Goal: Task Accomplishment & Management: Use online tool/utility

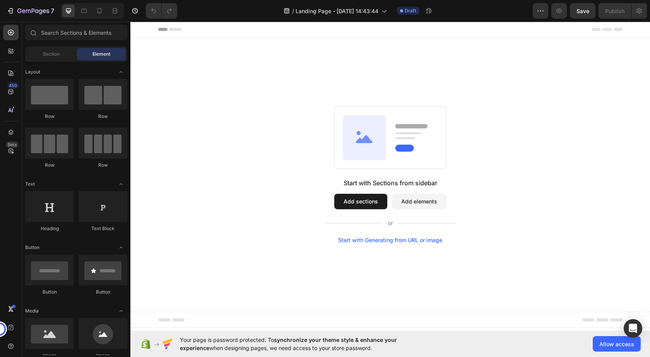
click at [361, 200] on button "Add sections" at bounding box center [360, 201] width 53 height 15
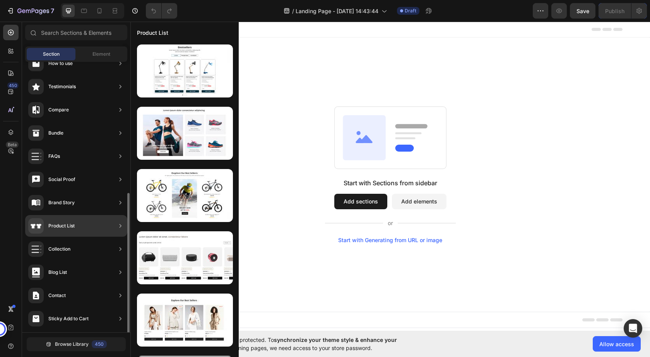
scroll to position [178, 0]
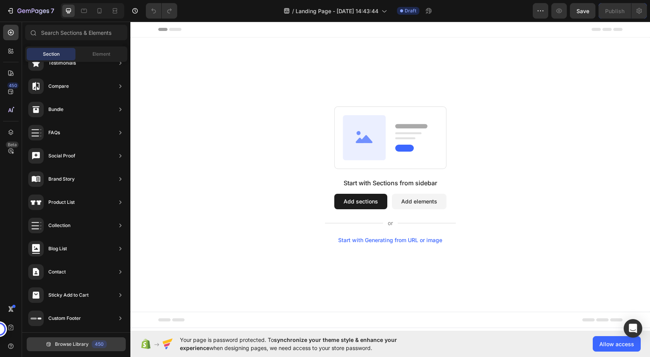
click at [59, 344] on span "Browse Library" at bounding box center [72, 344] width 34 height 7
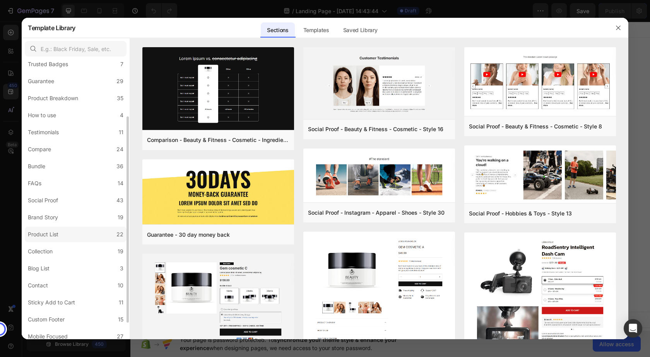
scroll to position [99, 0]
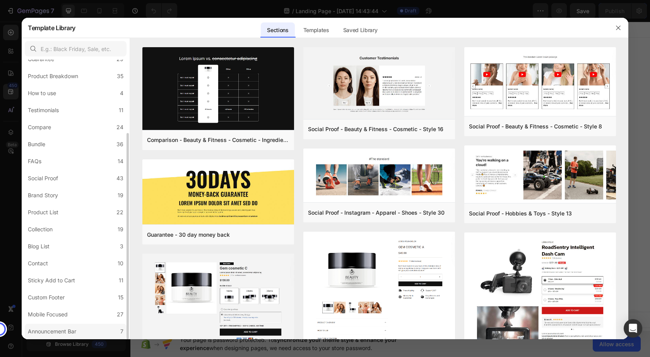
click at [62, 327] on label "Announcement Bar 7" at bounding box center [76, 331] width 102 height 15
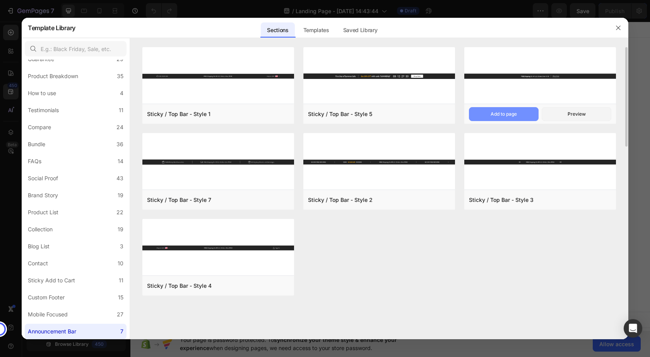
click at [512, 113] on div "Add to page" at bounding box center [504, 114] width 26 height 7
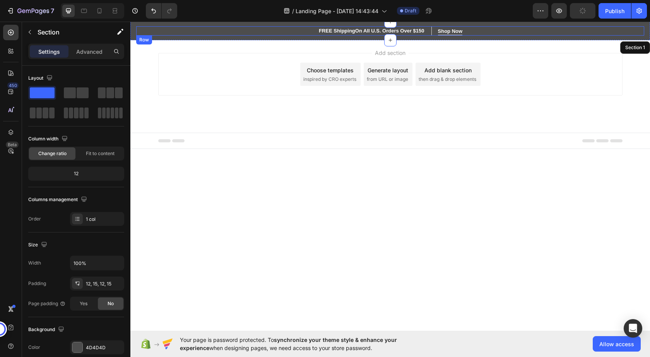
click at [466, 29] on div "FREE Shipping On All U.S. Orders Over $150 Heading Shop Now Button Row Shop Now…" at bounding box center [390, 30] width 508 height 9
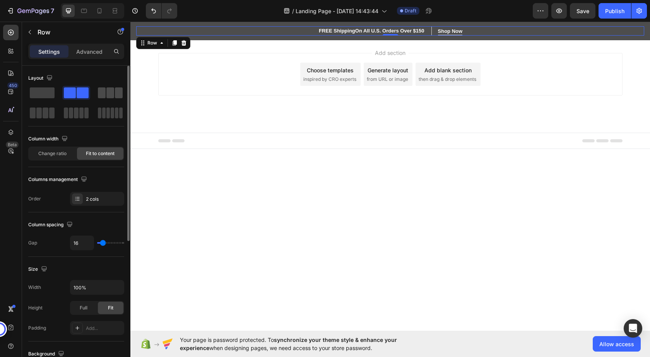
click at [102, 93] on span at bounding box center [102, 92] width 8 height 11
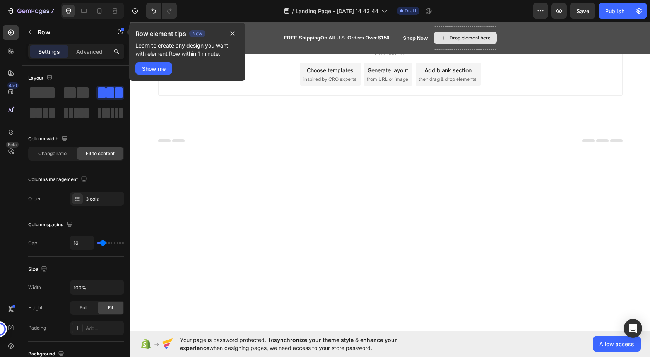
click at [443, 37] on icon at bounding box center [443, 38] width 6 height 7
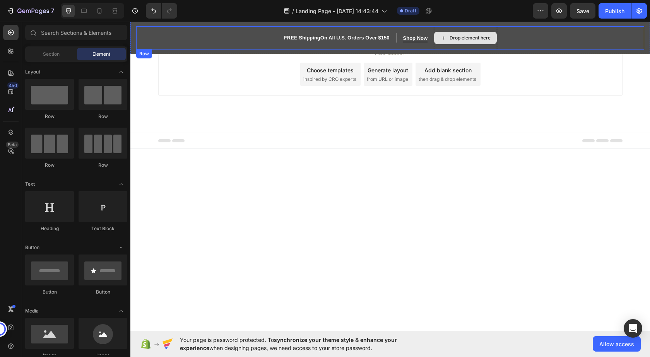
click at [444, 36] on icon at bounding box center [443, 37] width 3 height 3
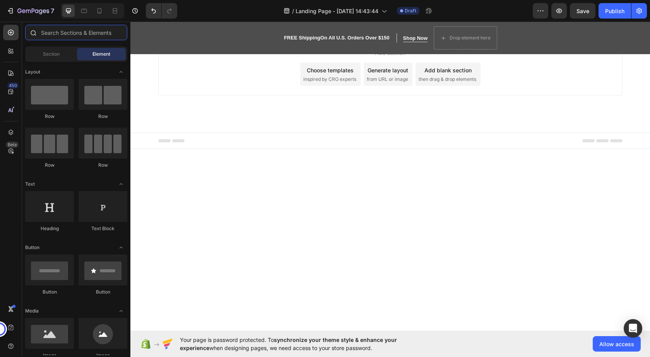
click at [59, 34] on input "text" at bounding box center [76, 32] width 102 height 15
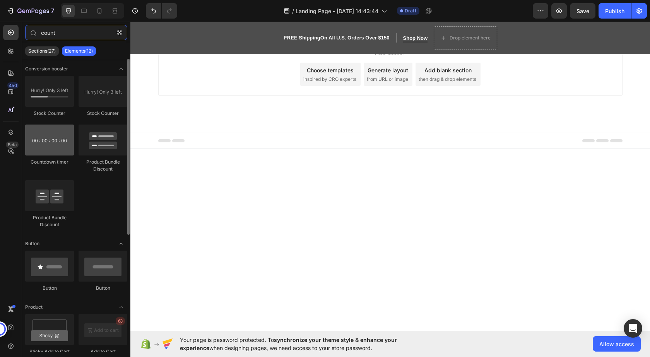
type input "count"
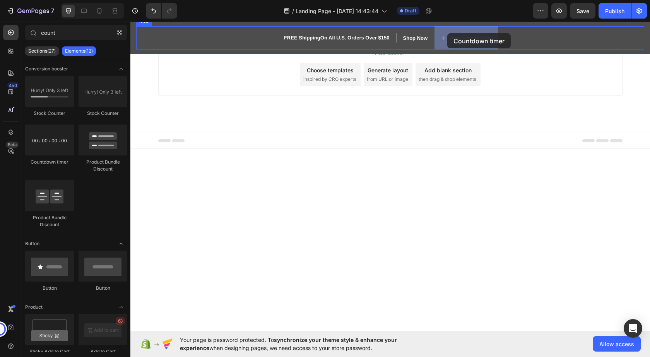
drag, startPoint x: 189, startPoint y: 172, endPoint x: 447, endPoint y: 33, distance: 293.3
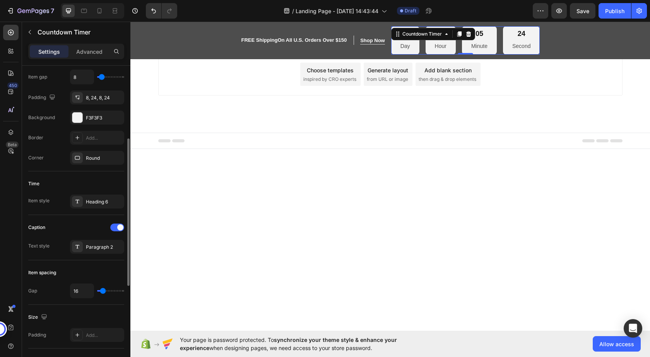
scroll to position [193, 0]
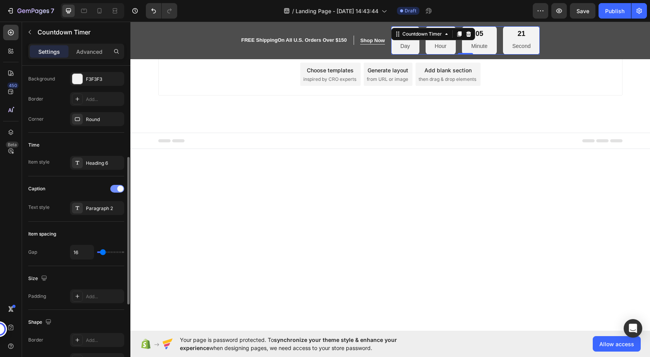
click at [114, 185] on div at bounding box center [117, 189] width 14 height 8
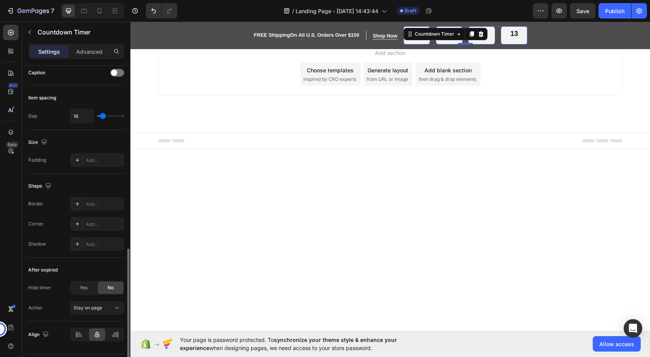
scroll to position [331, 0]
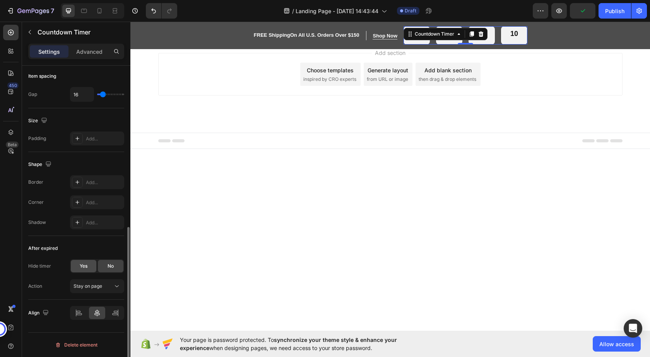
click at [83, 267] on span "Yes" at bounding box center [84, 266] width 8 height 7
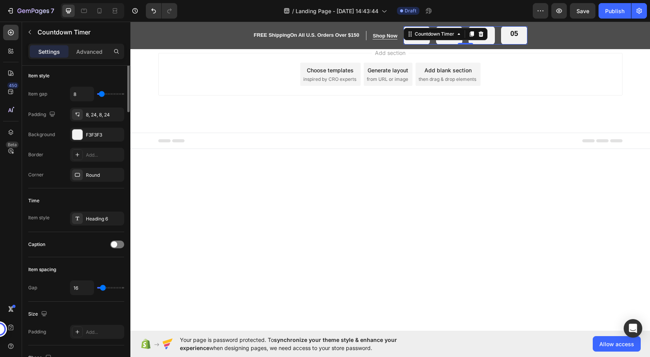
scroll to position [0, 0]
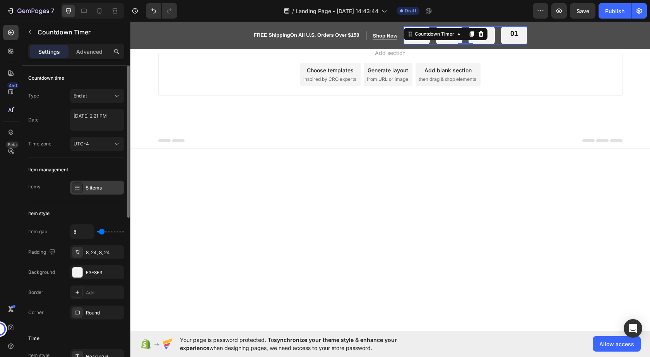
click at [74, 190] on icon at bounding box center [77, 188] width 6 height 6
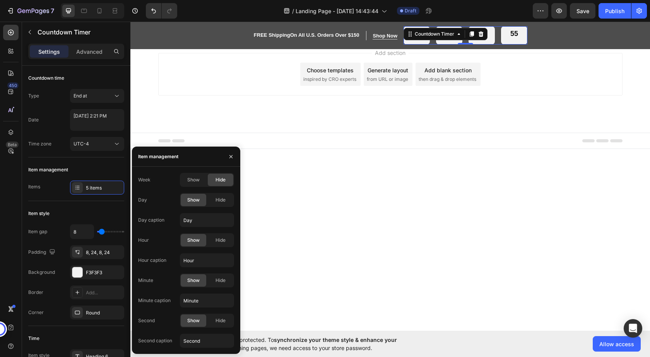
click at [219, 180] on span "Hide" at bounding box center [221, 179] width 10 height 7
click at [222, 280] on span "Hide" at bounding box center [221, 280] width 10 height 7
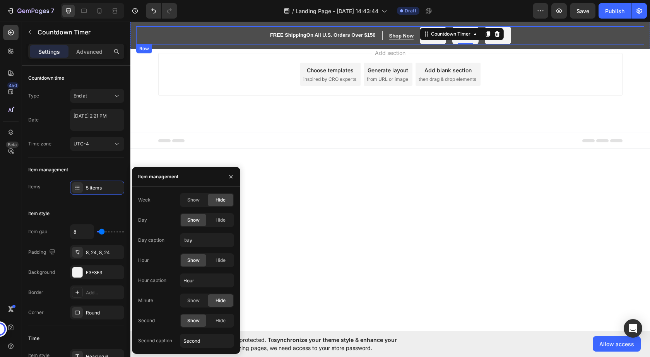
click at [533, 36] on div "FREE Shipping On All U.S. Orders Over $150 Heading Shop Now Button Row Shop Now…" at bounding box center [390, 35] width 508 height 18
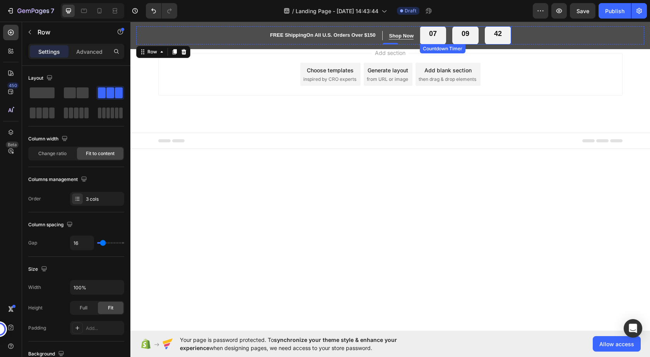
click at [463, 37] on div "09" at bounding box center [466, 33] width 8 height 9
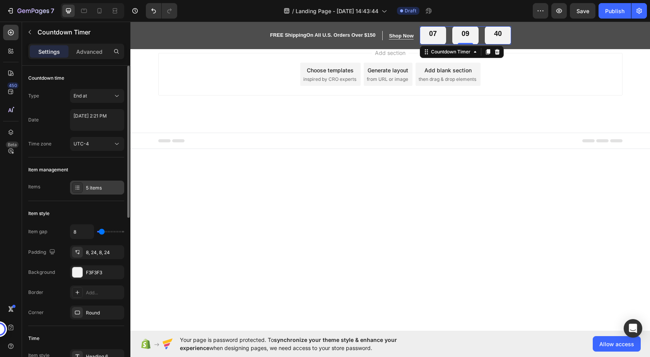
click at [100, 183] on div "5 items" at bounding box center [97, 188] width 54 height 14
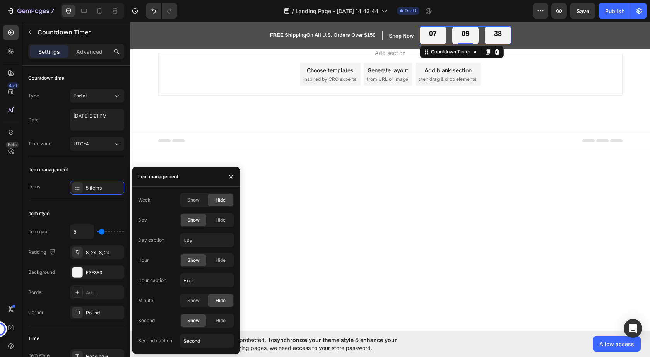
click at [193, 260] on span "Show" at bounding box center [193, 260] width 12 height 7
click at [192, 297] on div "Show" at bounding box center [194, 300] width 26 height 12
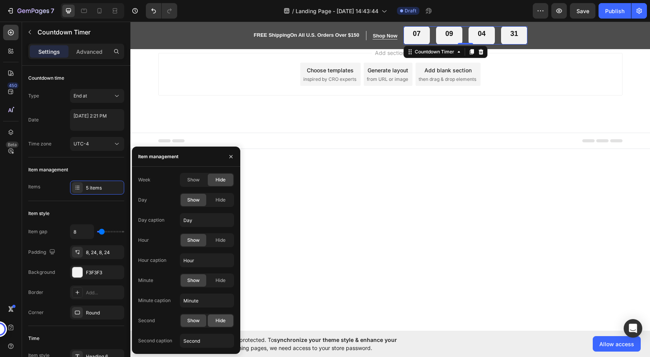
click at [221, 318] on span "Hide" at bounding box center [221, 320] width 10 height 7
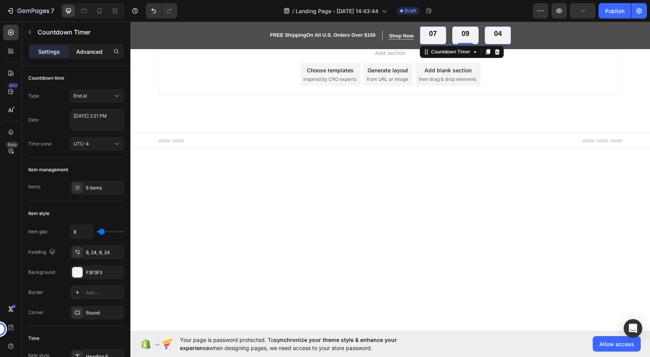
click at [94, 52] on p "Advanced" at bounding box center [89, 52] width 26 height 8
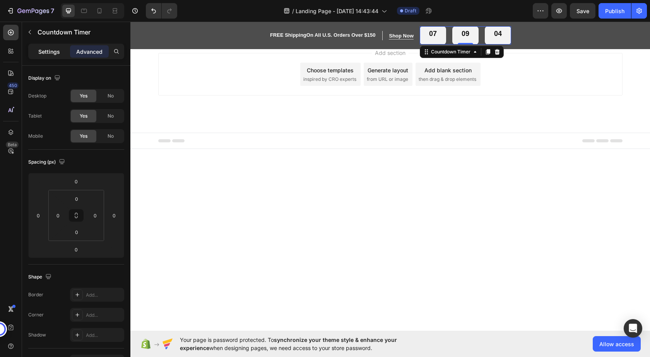
click at [52, 48] on p "Settings" at bounding box center [49, 52] width 22 height 8
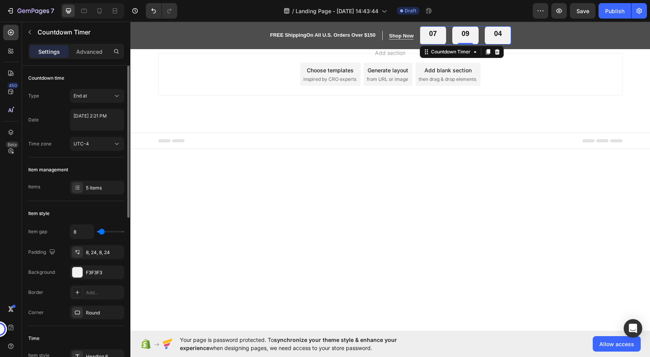
type input "9"
type input "7"
type input "4"
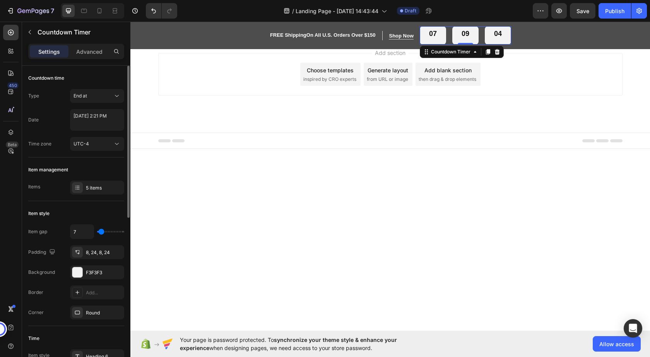
type input "4"
type input "2"
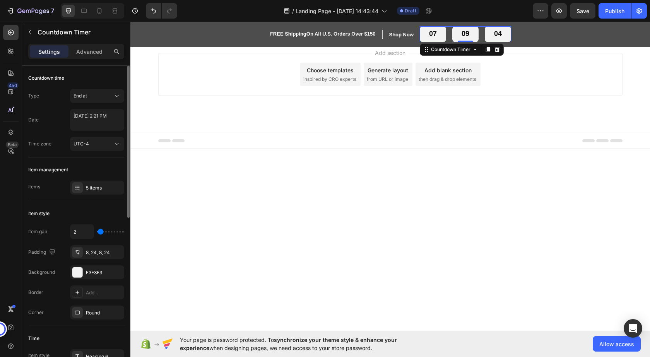
type input "0"
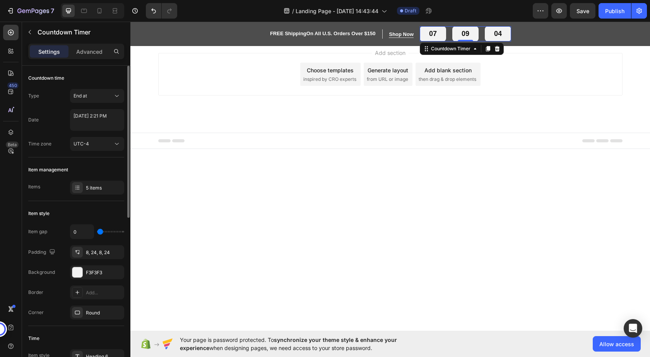
drag, startPoint x: 103, startPoint y: 230, endPoint x: 96, endPoint y: 231, distance: 6.4
type input "0"
click at [97, 231] on input "range" at bounding box center [110, 232] width 27 height 2
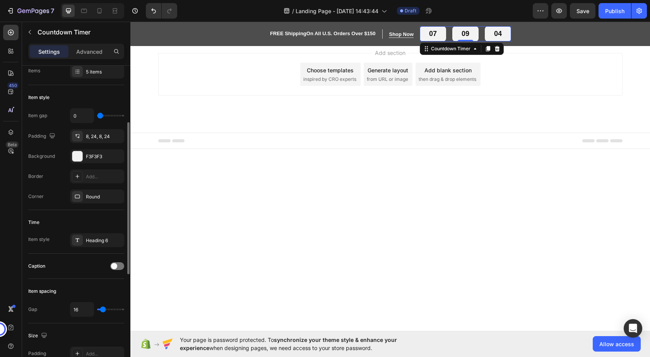
type input "9"
type input "7"
type input "4"
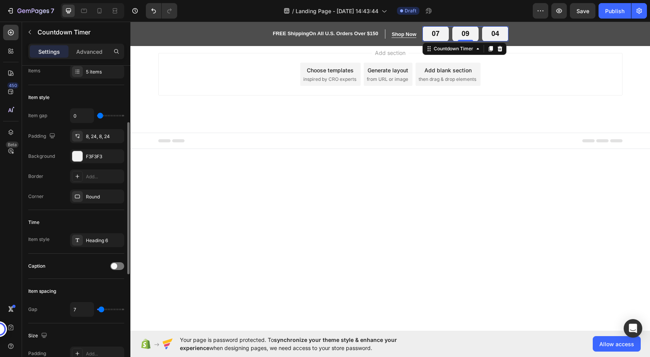
type input "4"
type input "2"
type input "0"
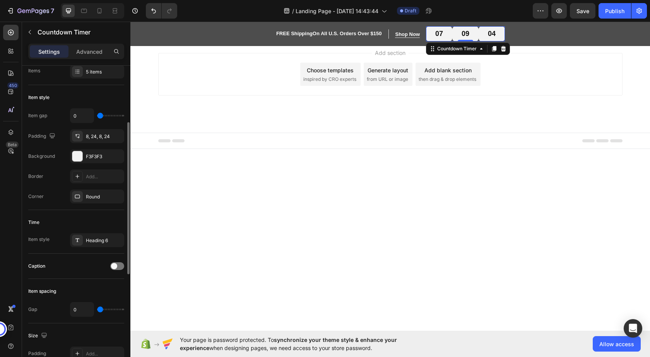
type input "16"
type input "20"
type input "18"
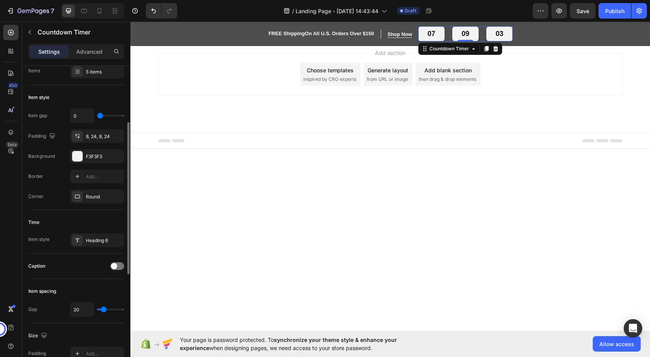
type input "18"
type input "13"
type input "11"
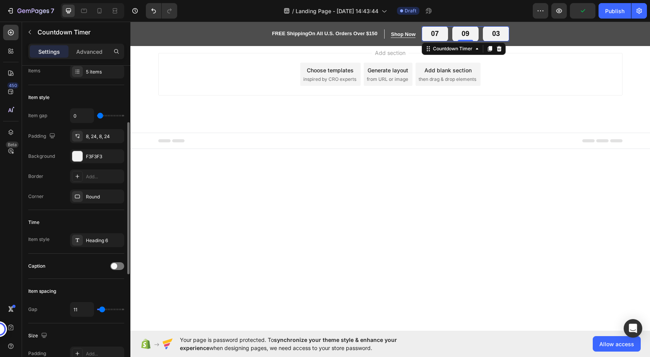
type input "7"
type input "9"
type input "11"
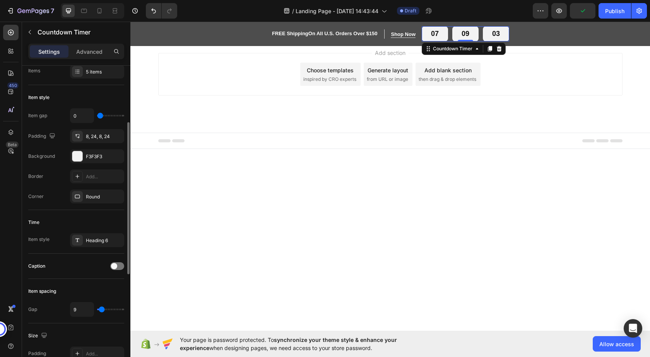
type input "11"
type input "13"
type input "16"
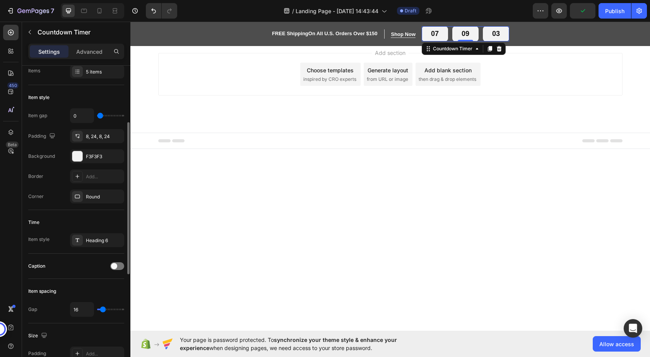
type input "18"
type input "13"
type input "11"
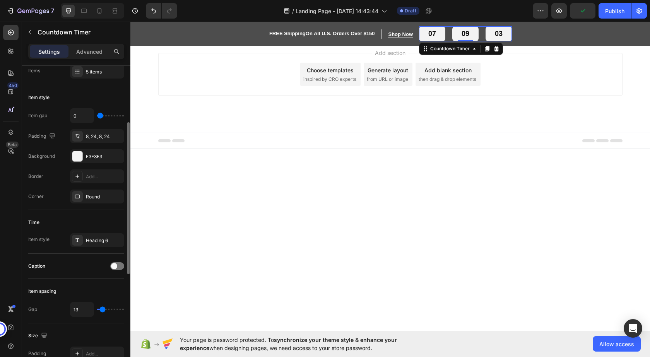
type input "11"
type input "9"
type input "11"
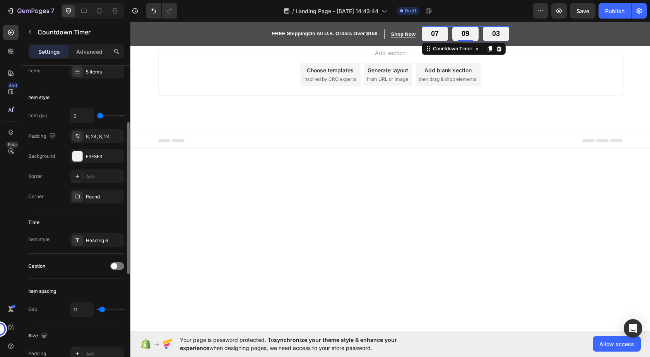
type input "13"
type input "11"
type input "9"
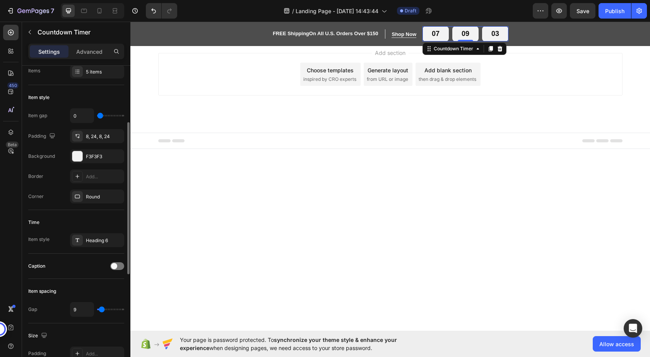
drag, startPoint x: 103, startPoint y: 309, endPoint x: 102, endPoint y: 313, distance: 4.0
type input "9"
click at [102, 310] on input "range" at bounding box center [110, 310] width 27 height 2
click at [399, 35] on div "Shop Now" at bounding box center [404, 35] width 25 height 8
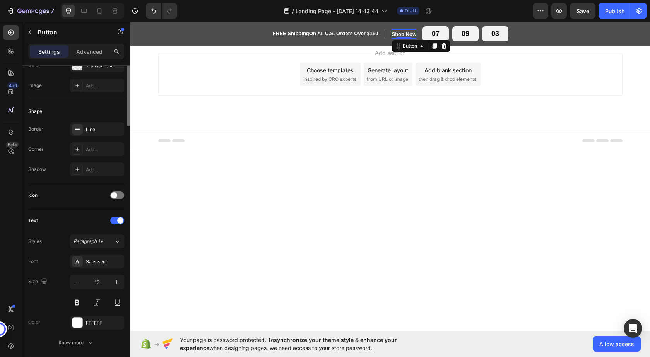
scroll to position [0, 0]
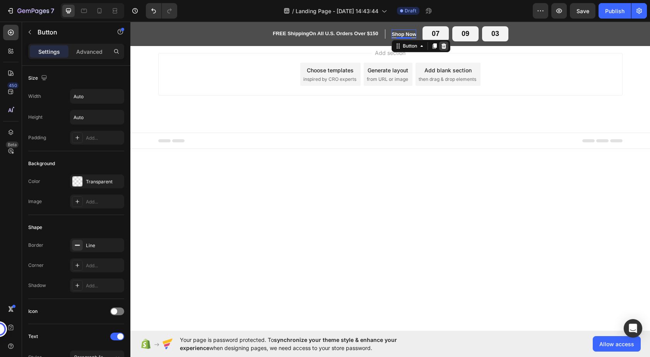
click at [443, 46] on icon at bounding box center [444, 45] width 5 height 5
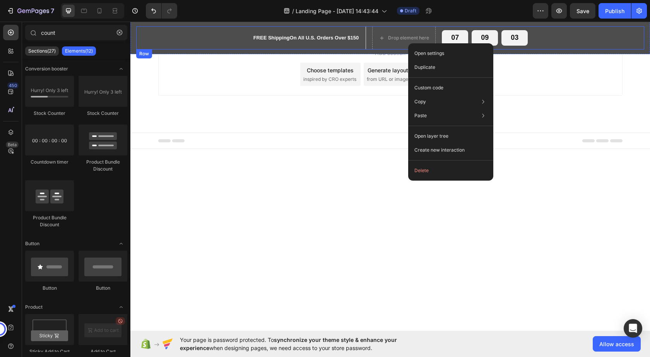
click at [343, 45] on div "FREE Shipping On All U.S. Orders Over $150 Heading" at bounding box center [306, 37] width 107 height 23
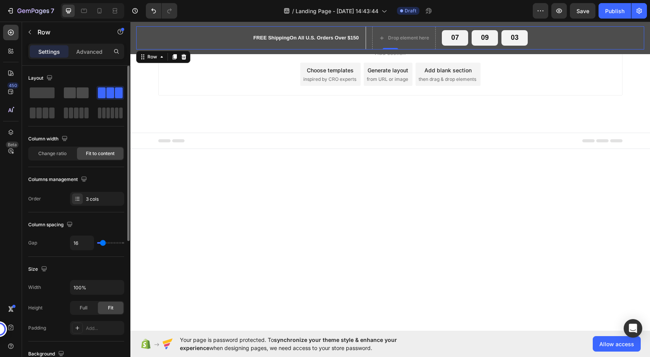
click at [87, 89] on span at bounding box center [83, 92] width 12 height 11
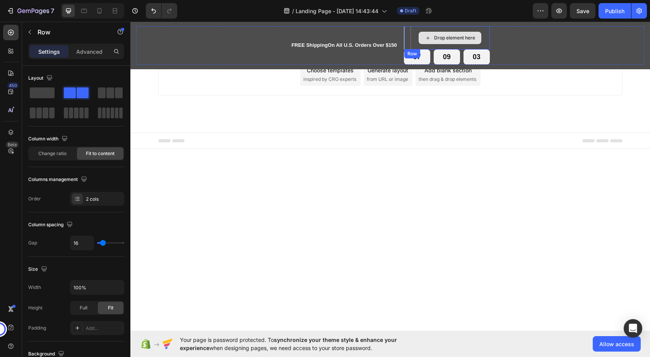
click at [424, 36] on div "Drop element here" at bounding box center [450, 38] width 63 height 12
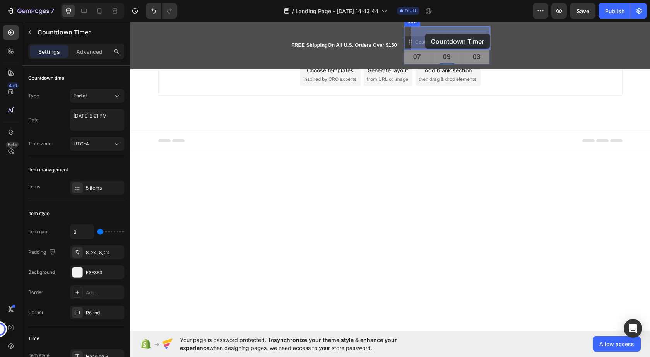
drag, startPoint x: 425, startPoint y: 63, endPoint x: 425, endPoint y: 34, distance: 28.2
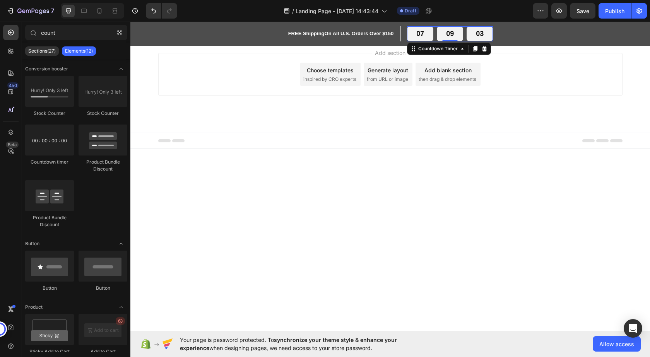
click at [324, 78] on span "inspired by CRO experts" at bounding box center [329, 79] width 53 height 7
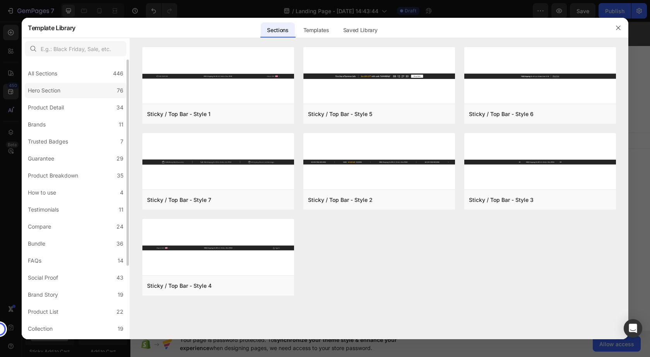
click at [45, 89] on div "Hero Section" at bounding box center [44, 90] width 33 height 9
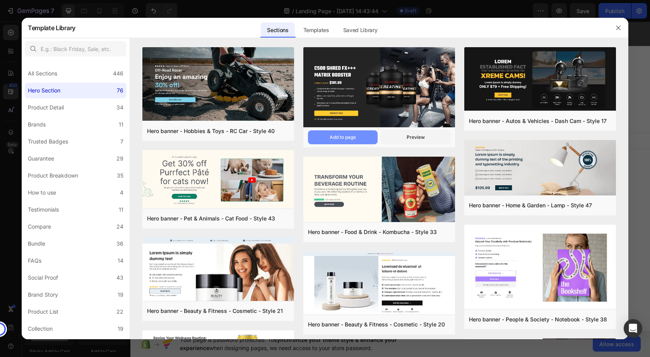
click at [353, 138] on div "Add to page" at bounding box center [343, 137] width 26 height 7
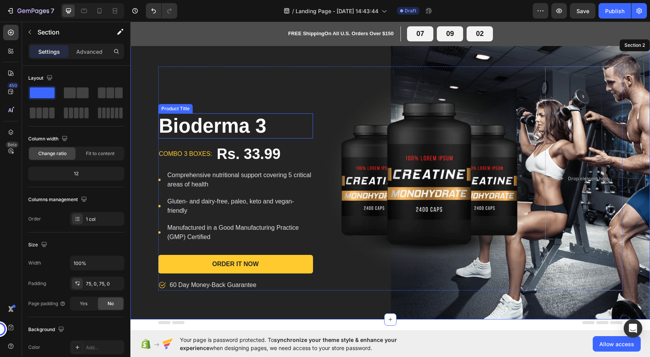
click at [232, 133] on h1 "Bioderma 3" at bounding box center [235, 125] width 155 height 25
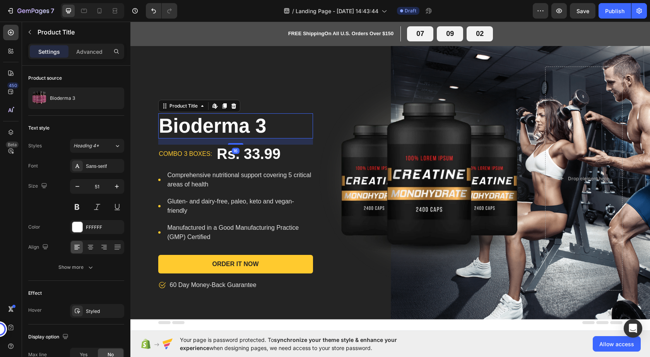
click at [242, 130] on h1 "Bioderma 3" at bounding box center [235, 125] width 155 height 25
click at [377, 153] on img at bounding box center [429, 179] width 232 height 224
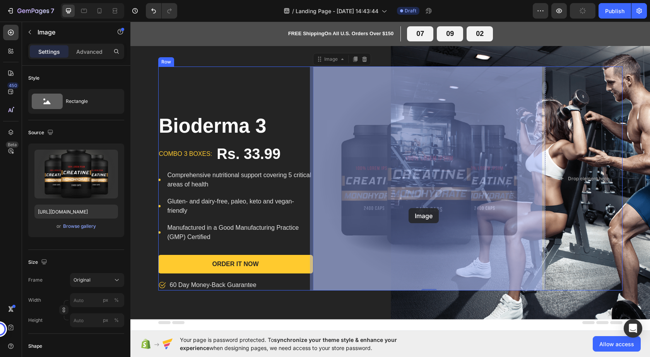
drag, startPoint x: 390, startPoint y: 182, endPoint x: 409, endPoint y: 208, distance: 32.1
type input "[URL][DOMAIN_NAME]"
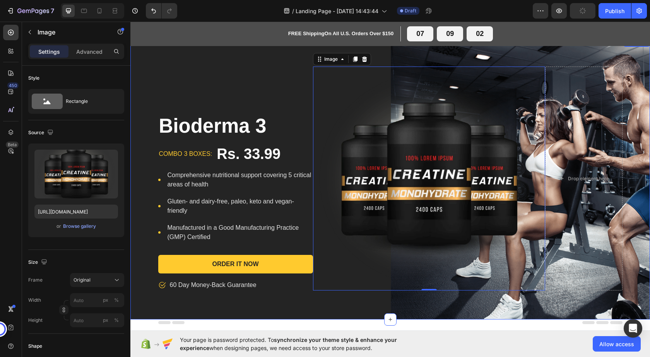
click at [347, 51] on div "Bioderma 3 Product Title combo 3 boxes: Text block Rs. 33.99 Product Price Prod…" at bounding box center [390, 179] width 520 height 282
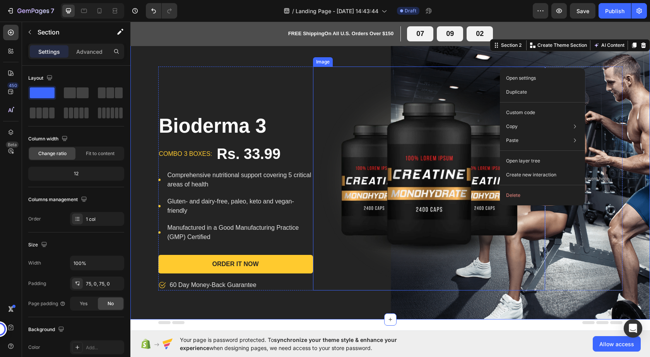
click at [474, 71] on img at bounding box center [429, 179] width 232 height 224
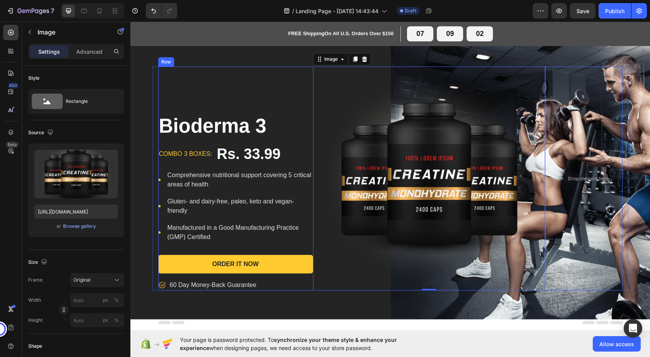
click at [233, 100] on div "Bioderma 3 Product Title combo 3 boxes: Text block Rs. 33.99 Product Price Prod…" at bounding box center [235, 179] width 155 height 224
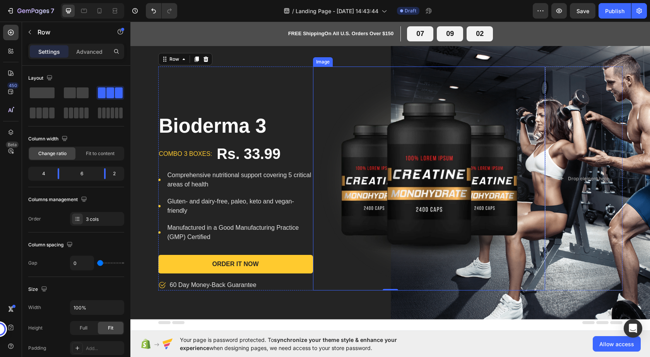
click at [441, 143] on img at bounding box center [429, 179] width 232 height 224
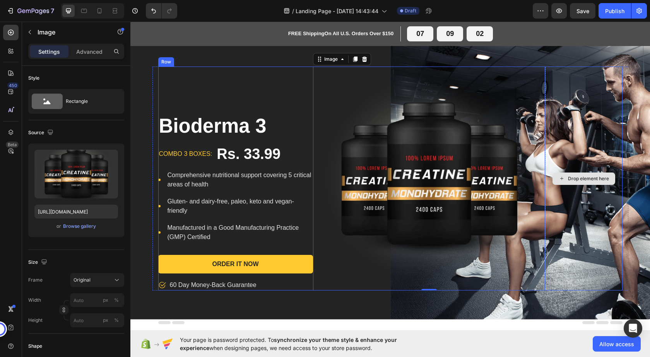
click at [579, 124] on div "Drop element here" at bounding box center [583, 179] width 77 height 224
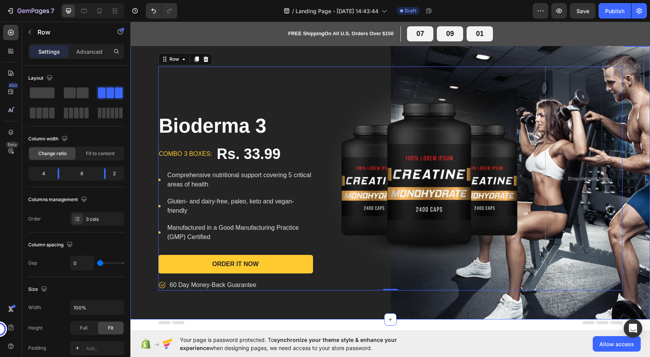
click at [139, 50] on div "Bioderma 3 Product Title combo 3 boxes: Text block Rs. 33.99 Product Price Prod…" at bounding box center [390, 179] width 520 height 282
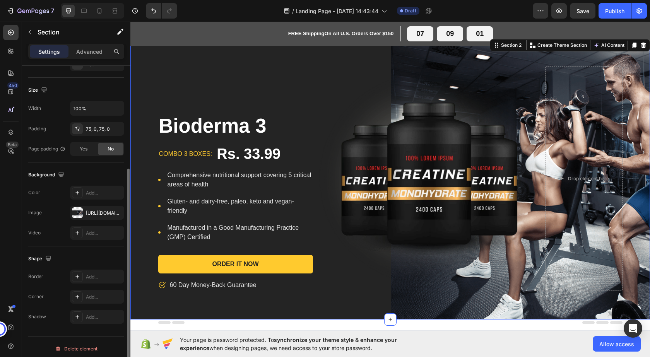
scroll to position [159, 0]
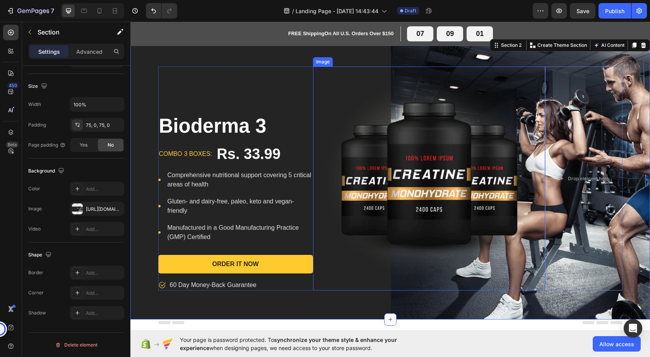
click at [446, 139] on img at bounding box center [429, 179] width 232 height 224
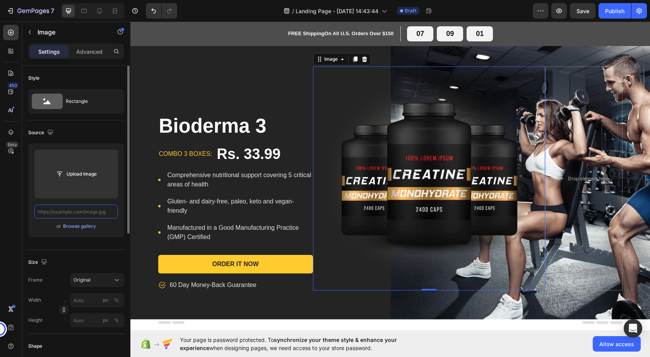
scroll to position [0, 0]
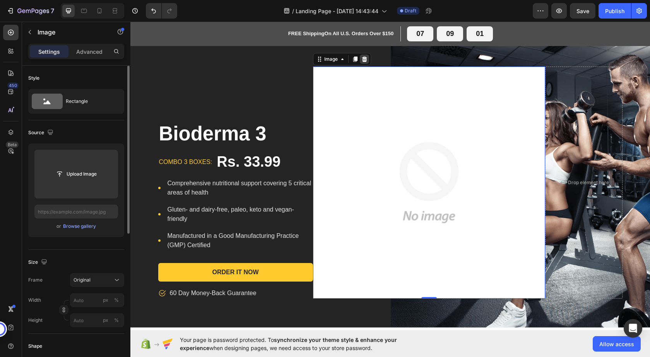
click at [361, 61] on icon at bounding box center [364, 59] width 6 height 6
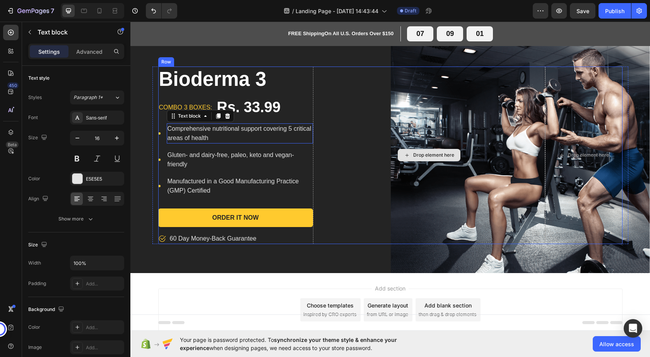
drag, startPoint x: 309, startPoint y: 137, endPoint x: 336, endPoint y: 141, distance: 27.0
click at [336, 141] on div "Bioderma 3 Product Title combo 3 boxes: Text block Rs. 33.99 Product Price Prod…" at bounding box center [390, 156] width 464 height 178
click at [427, 124] on div "Drop element here" at bounding box center [429, 156] width 232 height 178
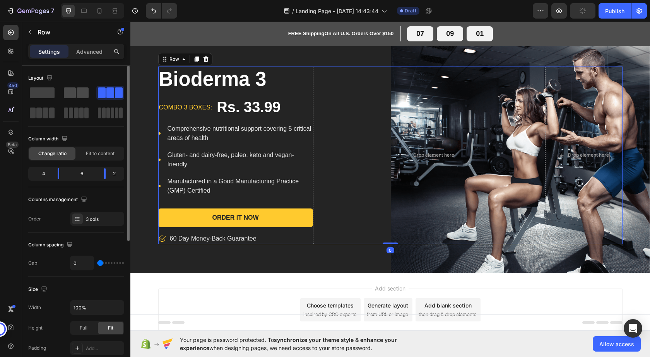
click at [86, 94] on span at bounding box center [83, 92] width 12 height 11
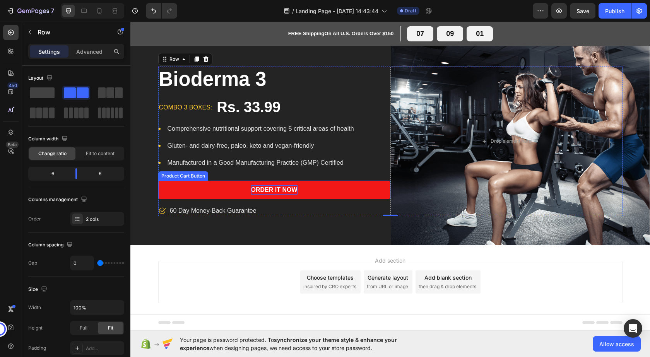
click at [294, 188] on div "Order It Now" at bounding box center [274, 189] width 46 height 9
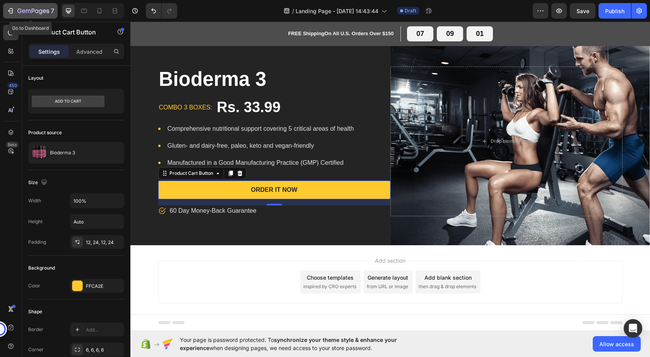
click at [12, 11] on icon "button" at bounding box center [11, 10] width 3 height 5
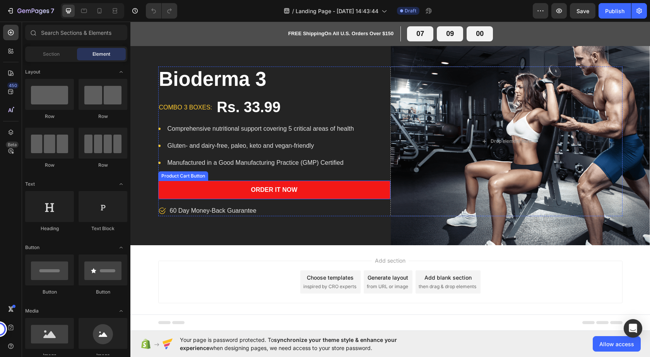
click at [235, 190] on button "Order It Now" at bounding box center [274, 190] width 232 height 19
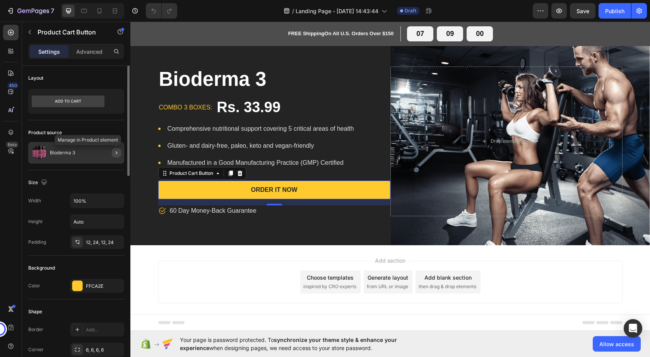
click at [115, 154] on icon "button" at bounding box center [116, 153] width 6 height 6
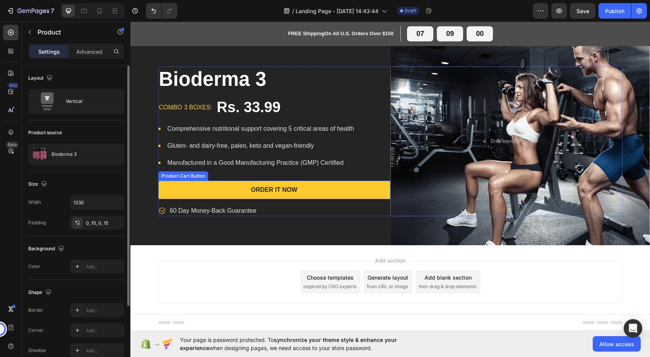
click at [200, 178] on div "Product Cart Button" at bounding box center [183, 175] width 50 height 9
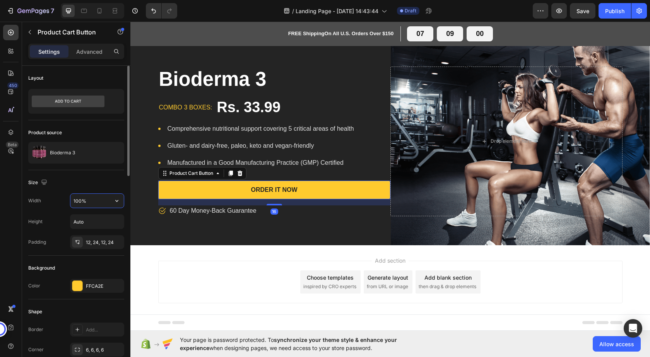
click at [82, 202] on input "100%" at bounding box center [96, 201] width 53 height 14
click at [116, 202] on icon "button" at bounding box center [117, 201] width 8 height 8
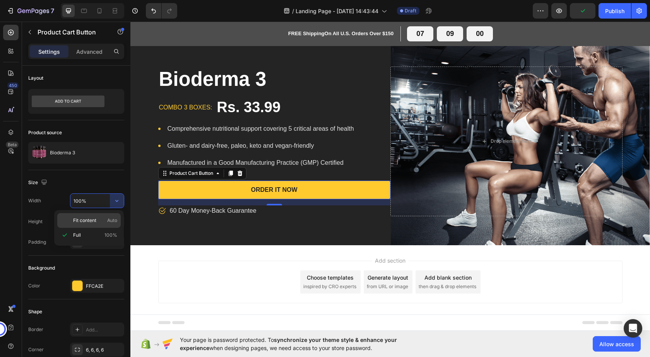
click at [109, 222] on span "Auto" at bounding box center [112, 220] width 10 height 7
type input "Auto"
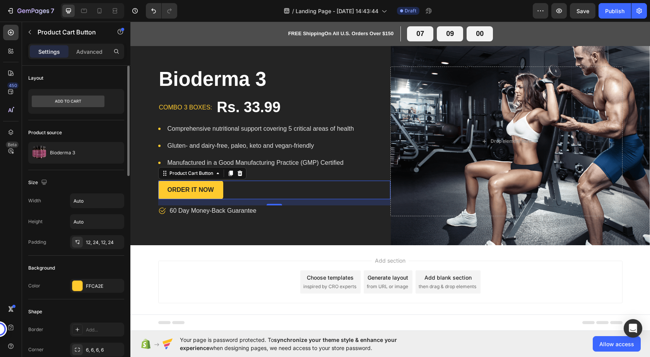
click at [91, 187] on div "Size" at bounding box center [76, 182] width 96 height 12
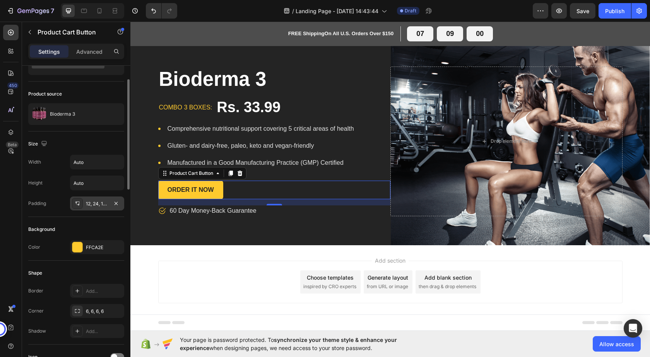
scroll to position [77, 0]
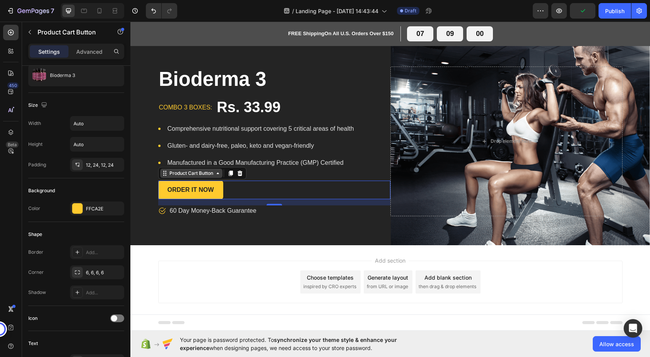
click at [162, 176] on icon at bounding box center [165, 173] width 6 height 6
click at [246, 190] on div "Order It Now Product Cart Button Row 2 cols Product Section 16" at bounding box center [274, 190] width 232 height 19
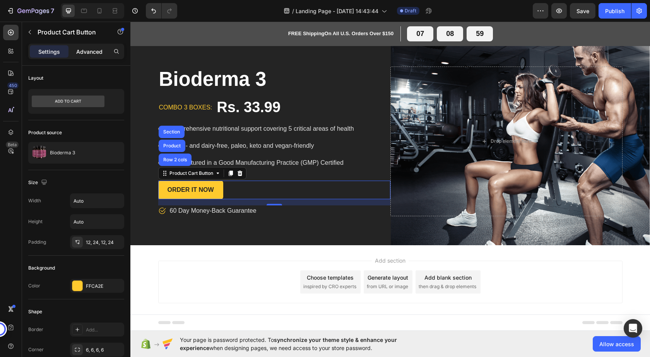
click at [89, 54] on p "Advanced" at bounding box center [89, 52] width 26 height 8
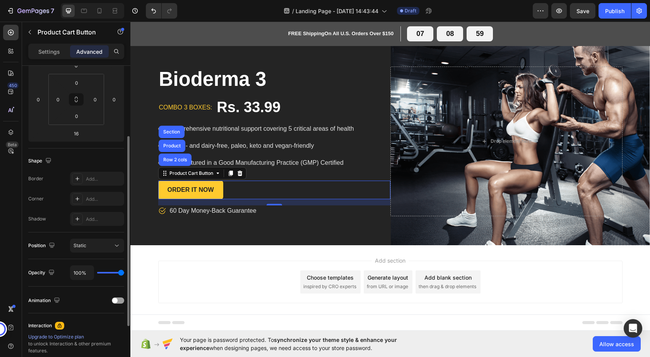
scroll to position [155, 0]
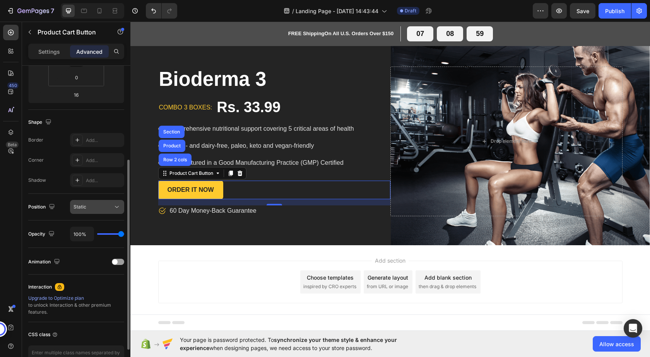
click at [95, 207] on div "Static" at bounding box center [93, 207] width 39 height 7
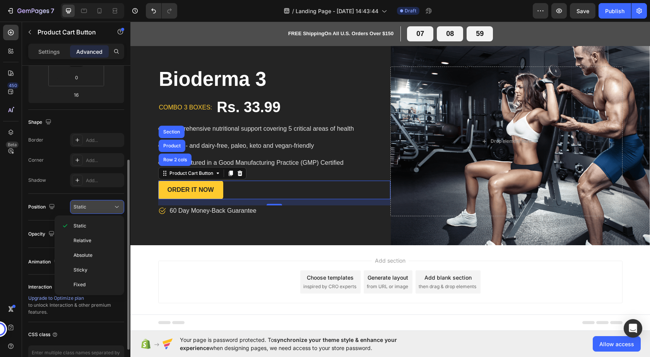
click at [95, 207] on div "Static" at bounding box center [93, 207] width 39 height 7
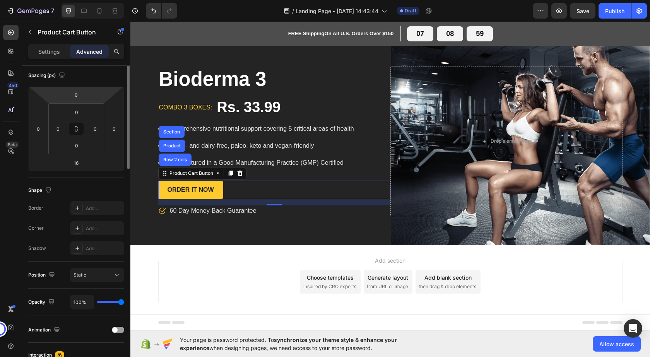
scroll to position [0, 0]
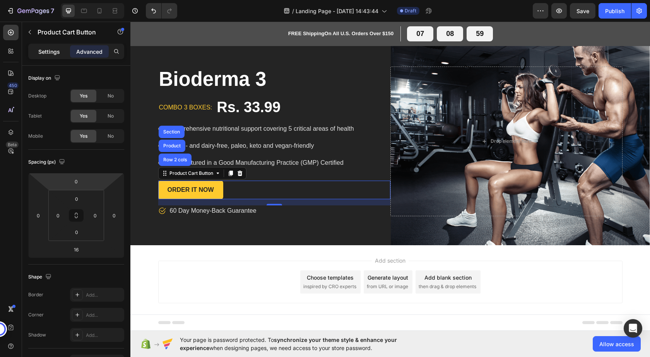
click at [48, 51] on p "Settings" at bounding box center [49, 52] width 22 height 8
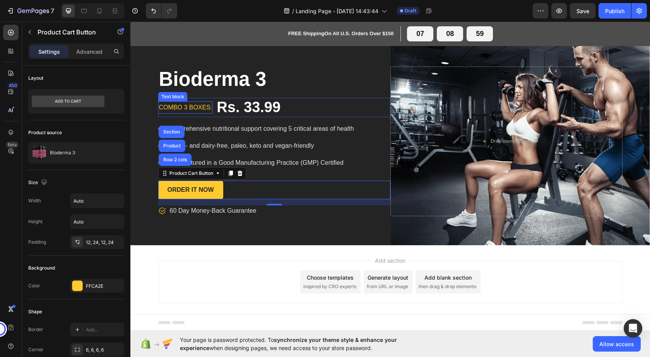
click at [185, 107] on p "combo 3 boxes:" at bounding box center [185, 107] width 53 height 11
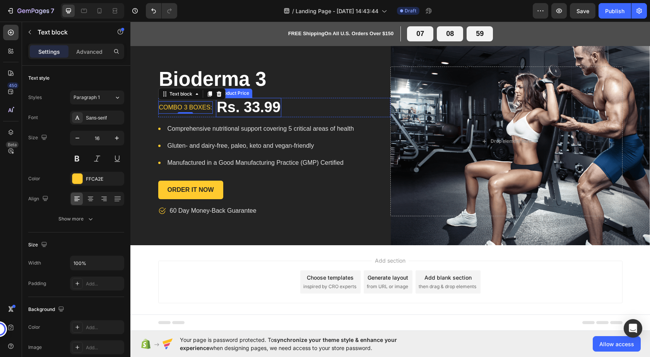
click at [236, 111] on div "Rs. 33.99" at bounding box center [248, 107] width 65 height 19
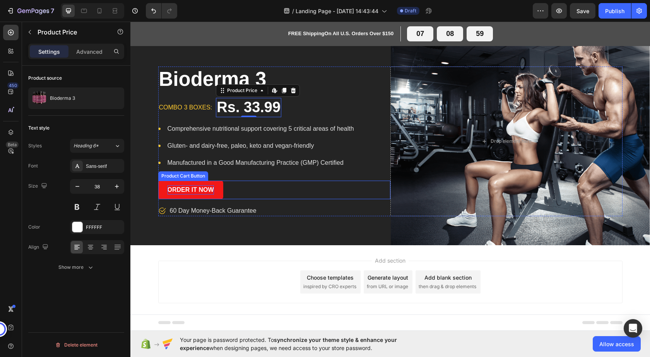
click at [173, 188] on div "Order It Now" at bounding box center [191, 189] width 46 height 9
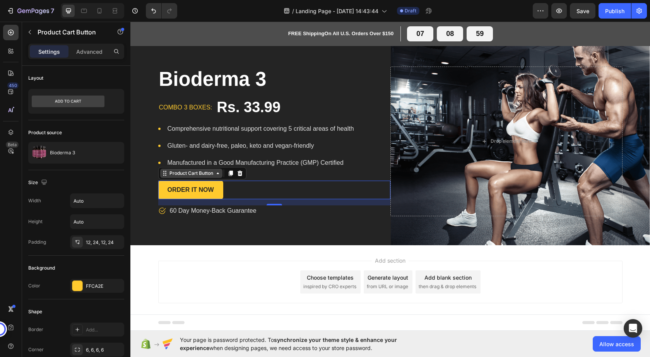
click at [162, 176] on icon at bounding box center [165, 173] width 6 height 6
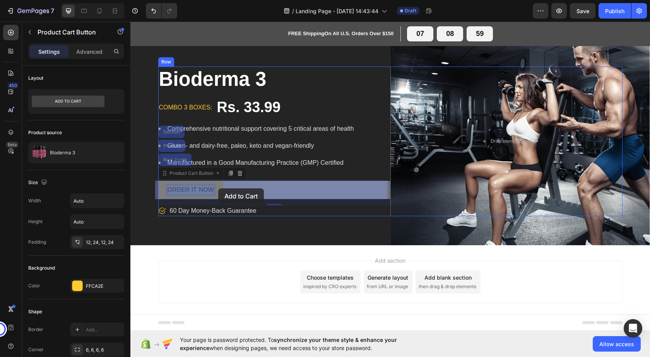
drag, startPoint x: 181, startPoint y: 187, endPoint x: 215, endPoint y: 188, distance: 34.1
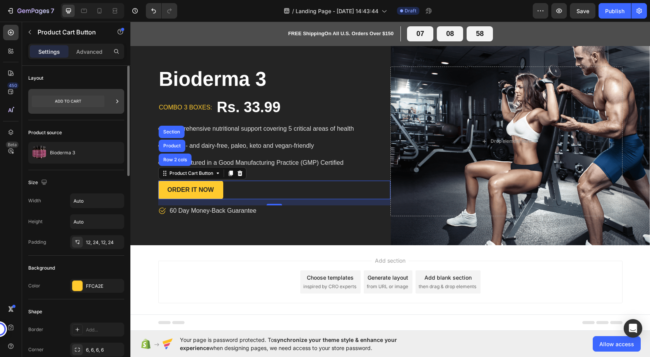
click at [116, 101] on icon at bounding box center [117, 102] width 8 height 8
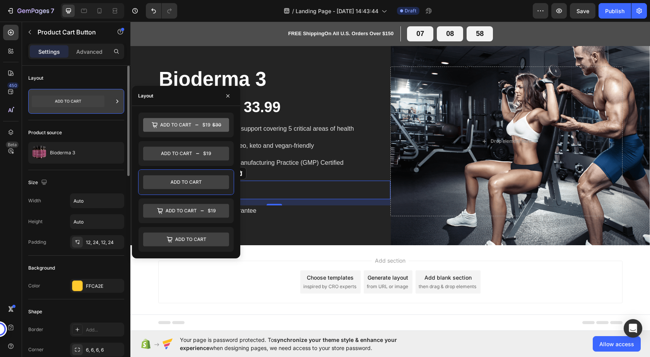
click at [114, 97] on div at bounding box center [117, 101] width 8 height 25
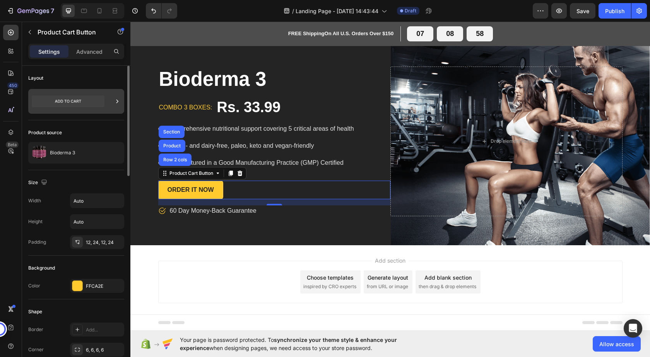
click at [111, 104] on div at bounding box center [76, 101] width 96 height 25
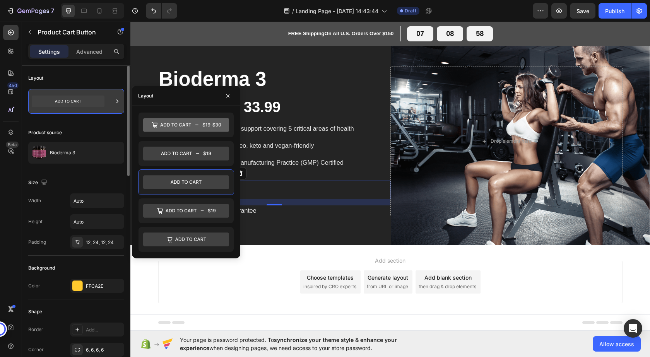
click at [119, 112] on div at bounding box center [117, 101] width 8 height 25
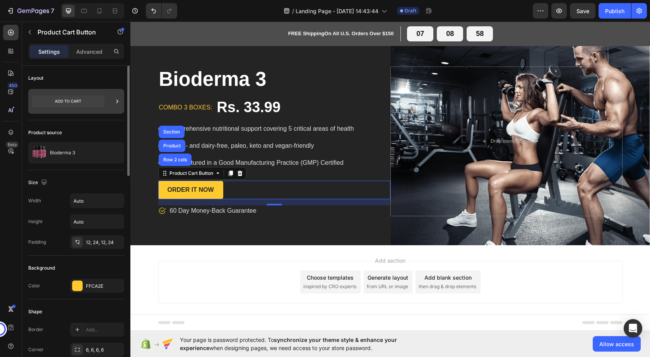
click at [119, 112] on div at bounding box center [117, 101] width 8 height 25
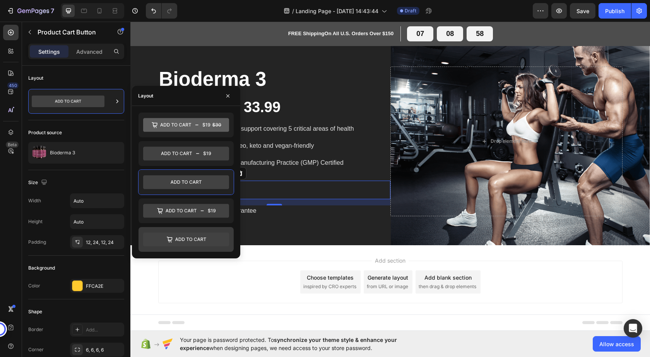
click at [189, 240] on icon at bounding box center [186, 240] width 86 height 14
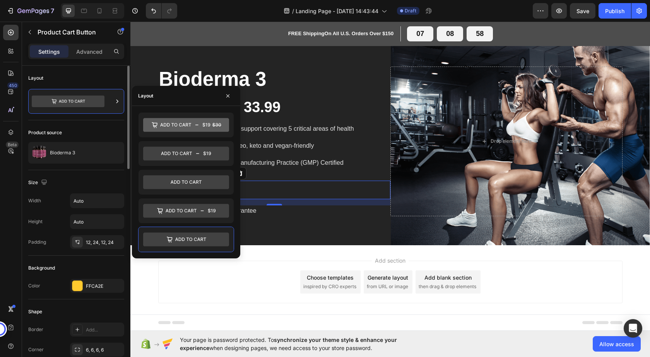
click at [109, 74] on div "Layout" at bounding box center [76, 78] width 96 height 12
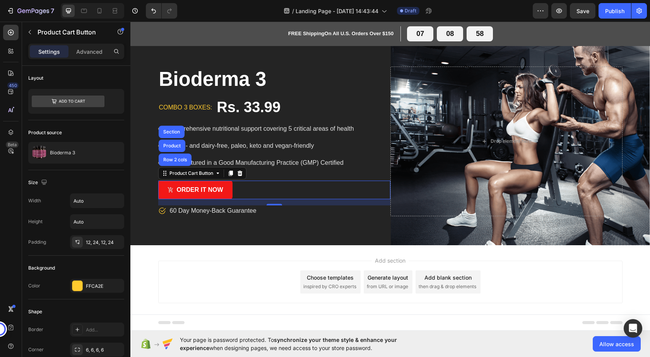
click at [168, 187] on icon "Order It Now" at bounding box center [171, 190] width 6 height 6
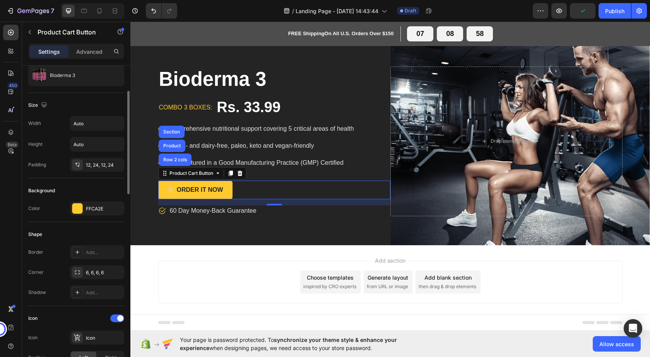
scroll to position [116, 0]
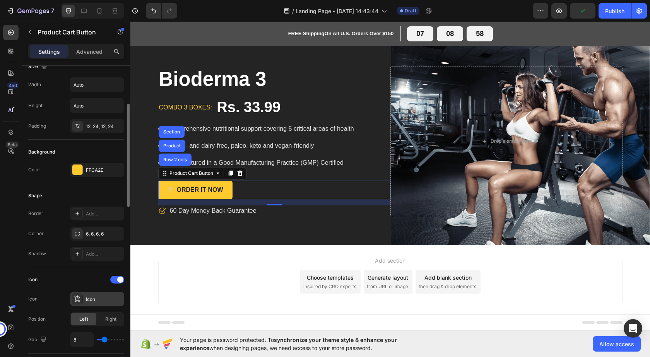
click at [78, 300] on icon at bounding box center [77, 299] width 7 height 7
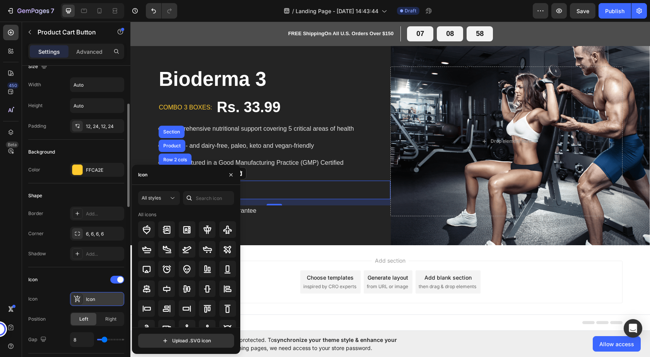
click at [80, 301] on icon at bounding box center [78, 299] width 8 height 8
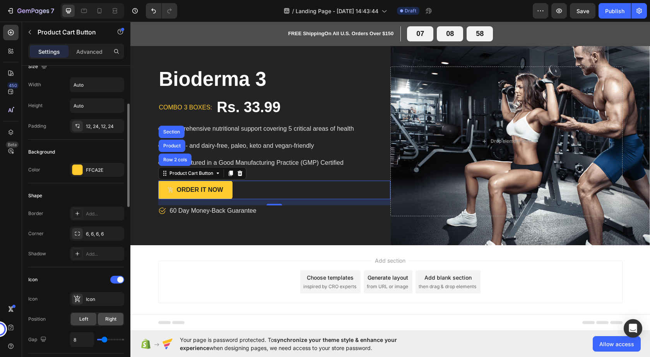
click at [108, 318] on span "Right" at bounding box center [110, 319] width 11 height 7
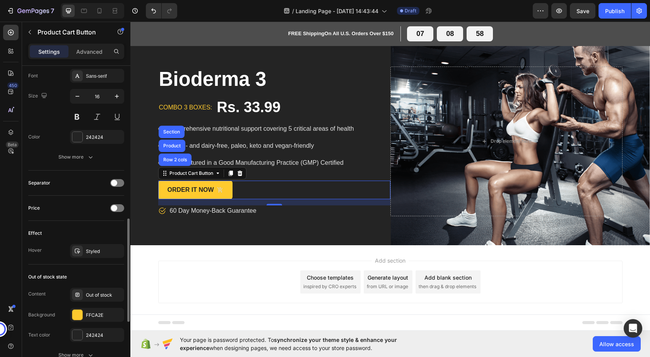
scroll to position [503, 0]
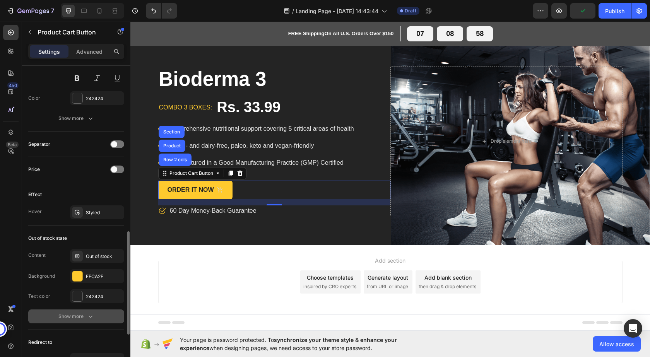
click at [88, 315] on icon "button" at bounding box center [91, 317] width 8 height 8
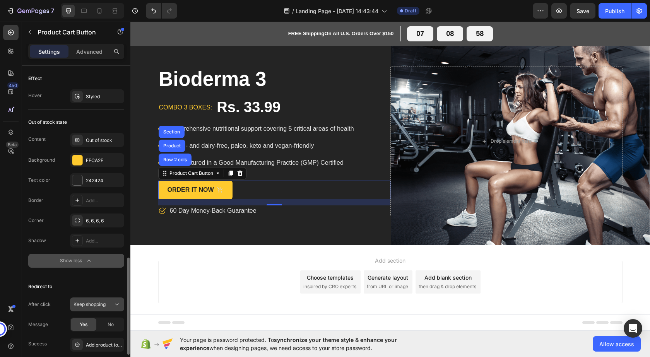
scroll to position [697, 0]
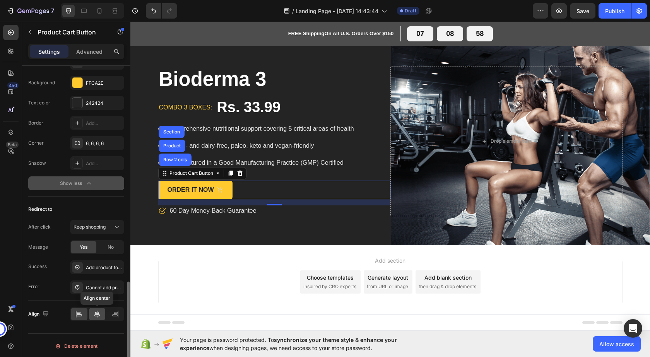
click at [99, 316] on icon at bounding box center [96, 314] width 5 height 7
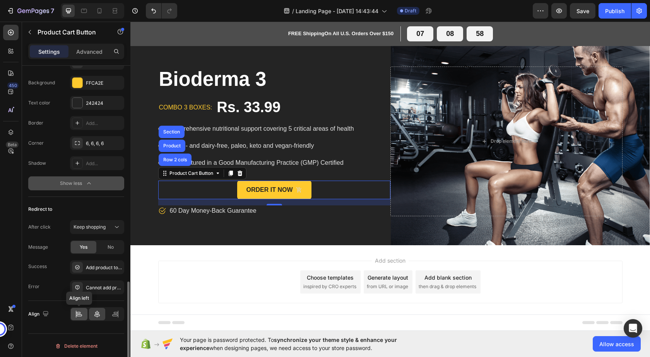
click at [78, 316] on icon at bounding box center [79, 314] width 8 height 8
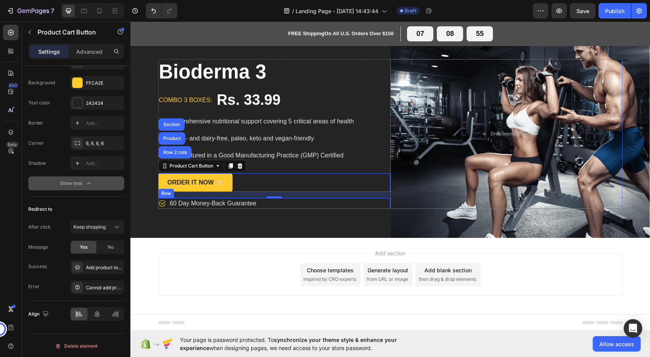
scroll to position [10, 0]
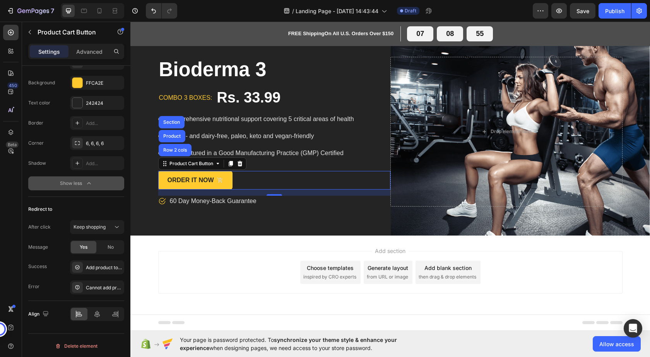
click at [389, 250] on span "Add section" at bounding box center [390, 251] width 37 height 8
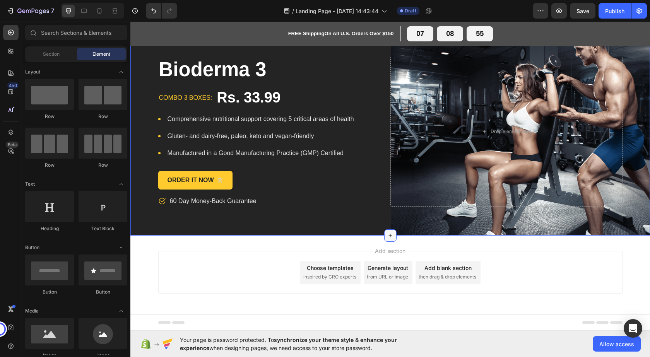
click at [389, 236] on icon at bounding box center [390, 235] width 3 height 3
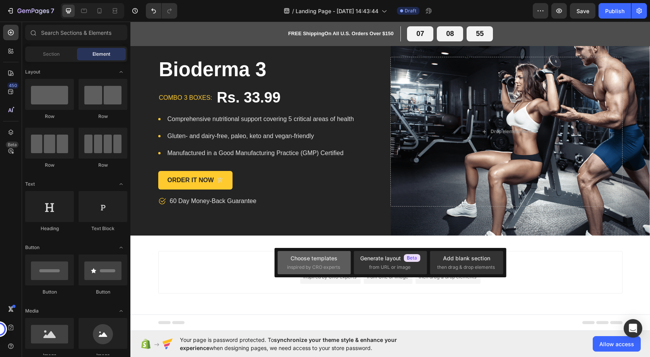
click at [296, 259] on div "Choose templates" at bounding box center [314, 258] width 47 height 8
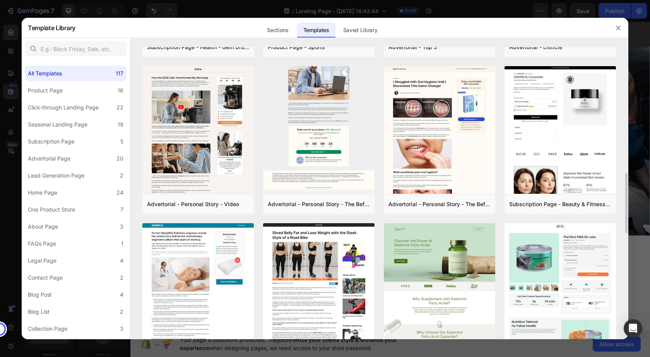
scroll to position [687, 0]
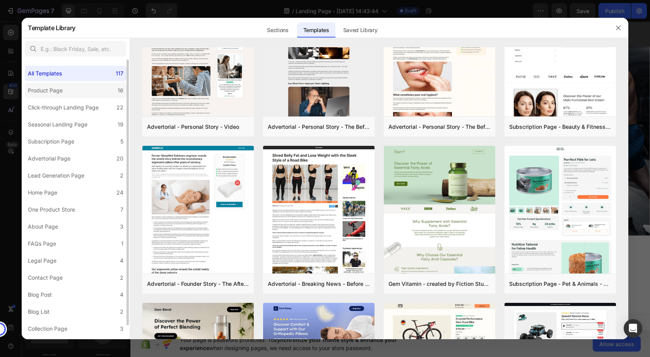
click at [71, 86] on label "Product Page 16" at bounding box center [76, 90] width 102 height 15
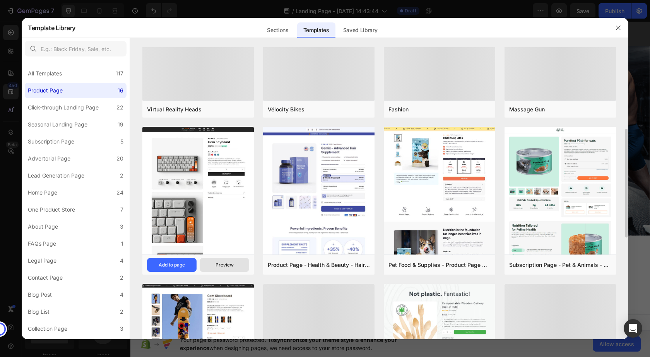
scroll to position [116, 0]
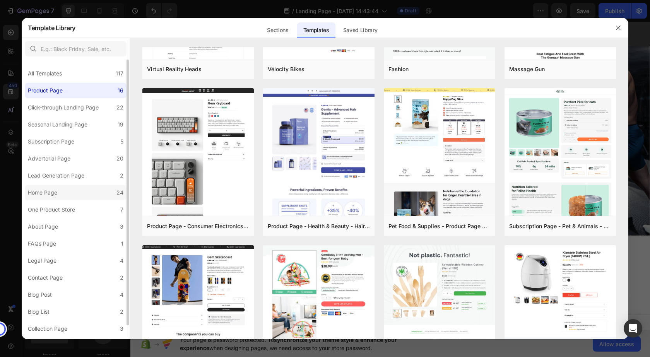
click at [62, 191] on label "Home Page 24" at bounding box center [76, 192] width 102 height 15
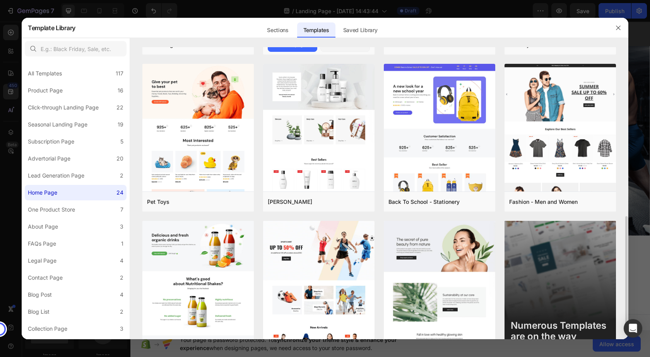
scroll to position [493, 0]
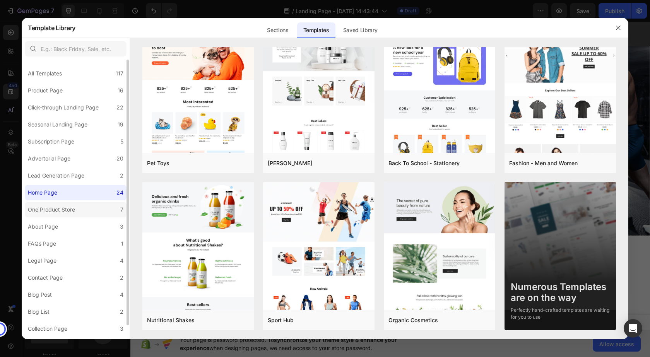
click at [86, 212] on label "One Product Store 7" at bounding box center [76, 209] width 102 height 15
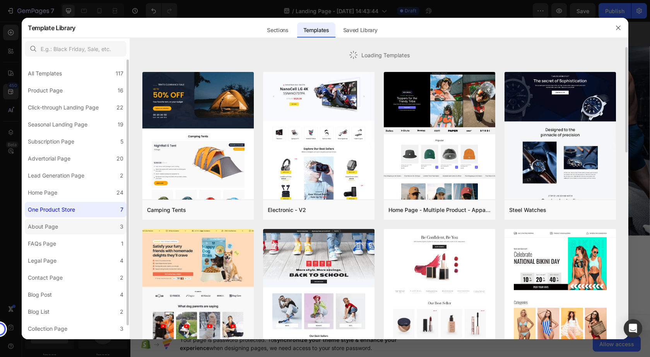
click at [69, 229] on label "About Page 3" at bounding box center [76, 226] width 102 height 15
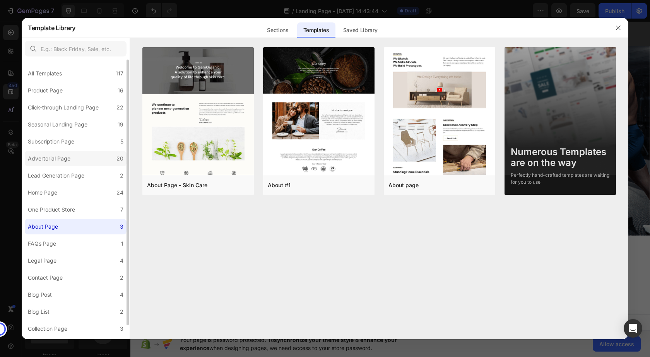
click at [67, 157] on div "Advertorial Page" at bounding box center [49, 158] width 43 height 9
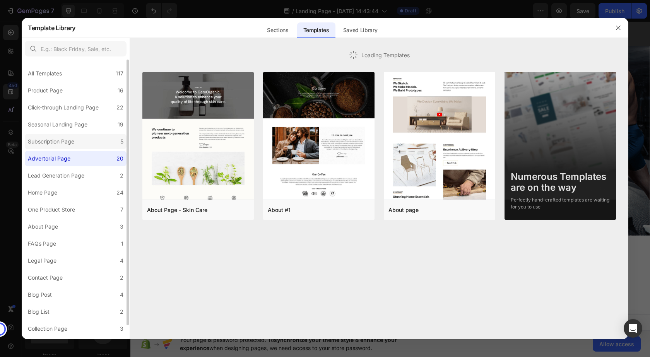
click at [74, 142] on div "Subscription Page" at bounding box center [51, 141] width 46 height 9
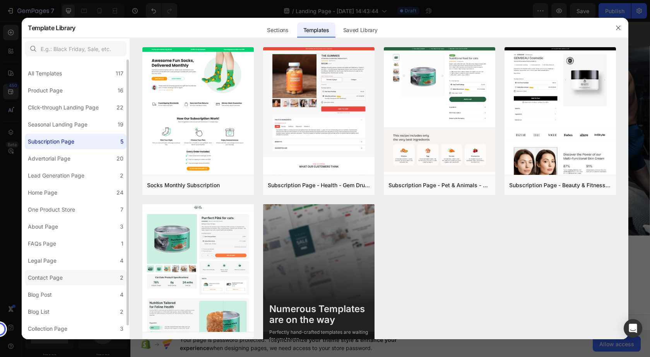
scroll to position [14, 0]
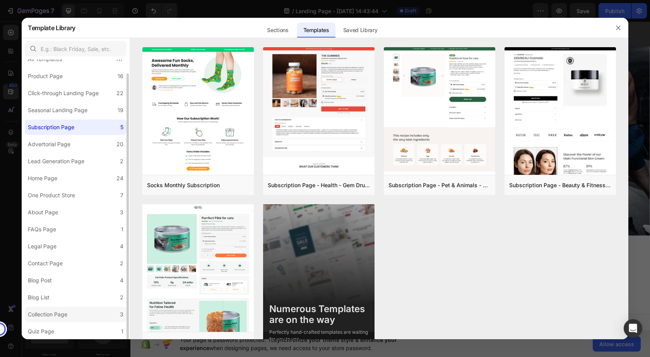
click at [60, 308] on label "Collection Page 3" at bounding box center [76, 314] width 102 height 15
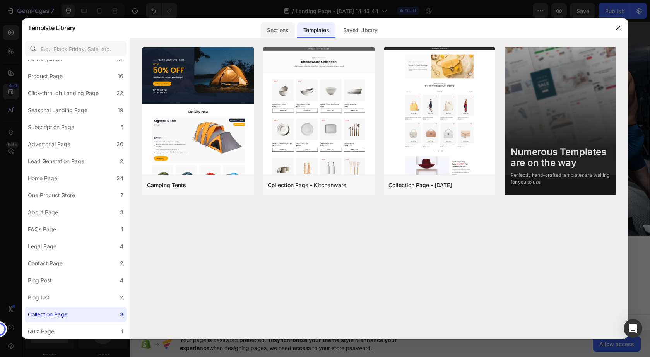
click at [265, 31] on div "Sections" at bounding box center [278, 29] width 34 height 15
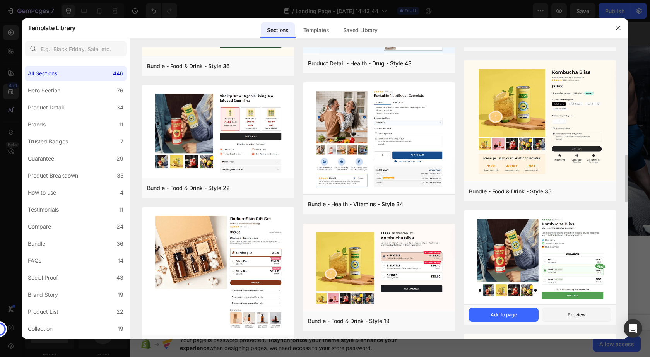
scroll to position [694, 0]
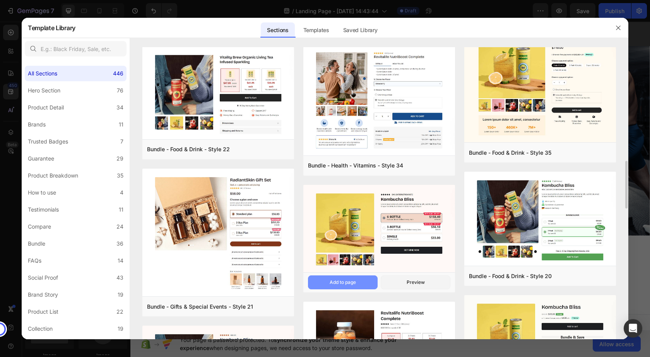
click at [322, 279] on button "Add to page" at bounding box center [343, 283] width 70 height 14
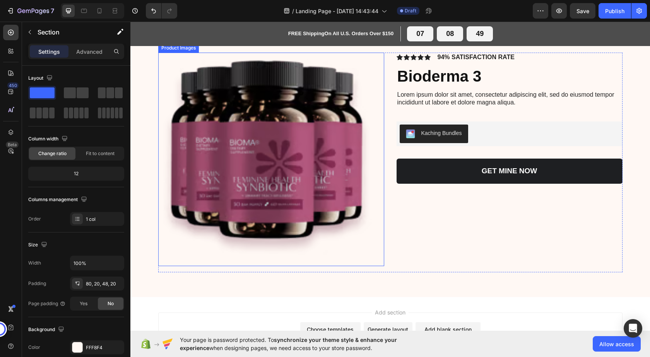
scroll to position [185, 0]
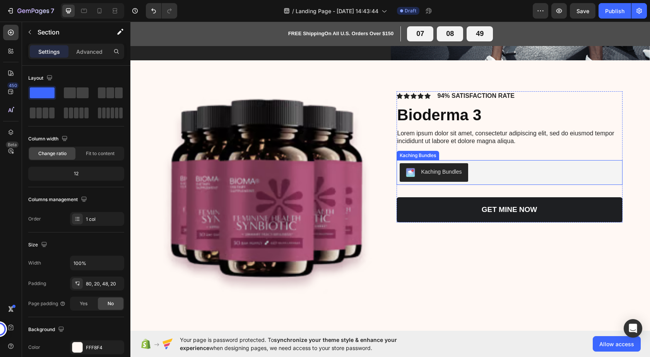
click at [425, 173] on div "Kaching Bundles" at bounding box center [441, 172] width 41 height 8
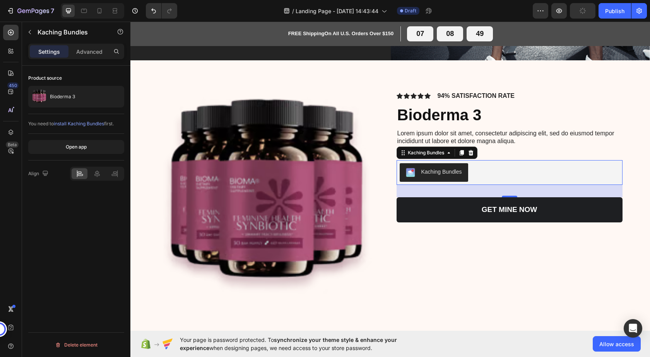
click at [457, 169] on div "Kaching Bundles" at bounding box center [441, 172] width 41 height 8
click at [443, 154] on div "Kaching Bundles" at bounding box center [425, 152] width 39 height 7
drag, startPoint x: 102, startPoint y: 154, endPoint x: 97, endPoint y: 141, distance: 14.1
click at [101, 153] on div "Open app" at bounding box center [76, 147] width 96 height 27
click at [93, 124] on span "install Kaching Bundles" at bounding box center [79, 124] width 50 height 6
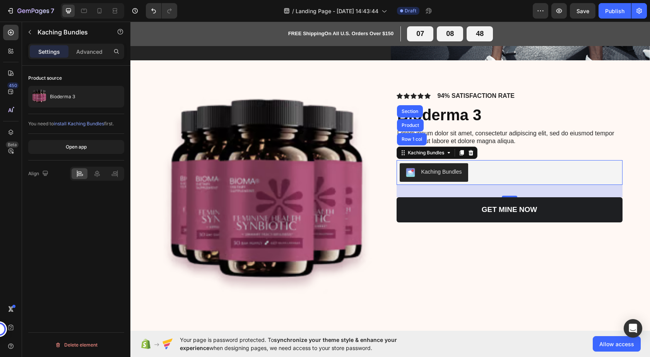
click at [454, 172] on div "Kaching Bundles" at bounding box center [441, 172] width 41 height 8
click at [470, 154] on icon at bounding box center [470, 152] width 5 height 5
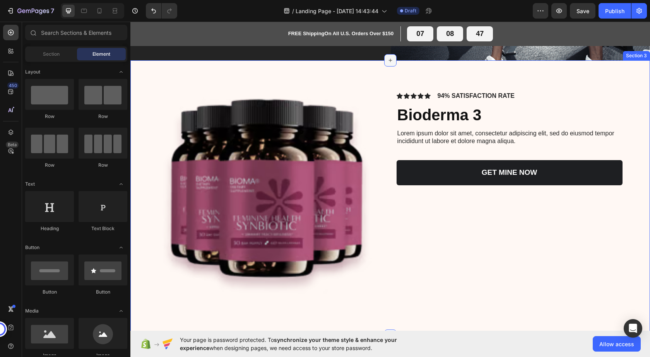
click at [388, 63] on icon at bounding box center [390, 60] width 6 height 6
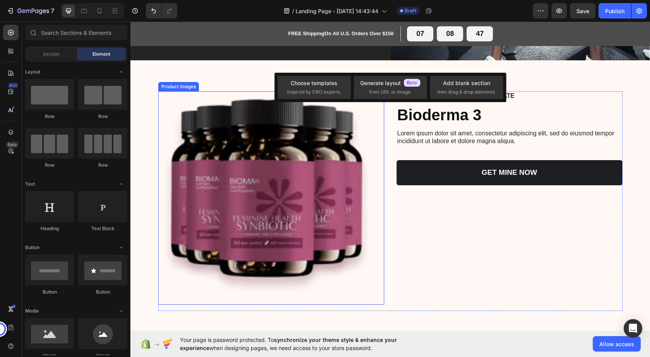
click at [165, 96] on img at bounding box center [265, 198] width 214 height 214
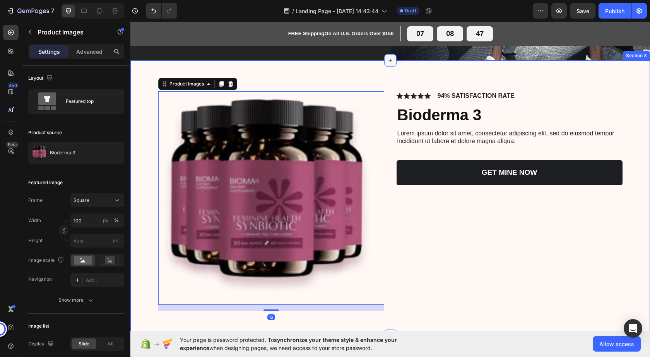
click at [389, 61] on icon at bounding box center [390, 59] width 3 height 3
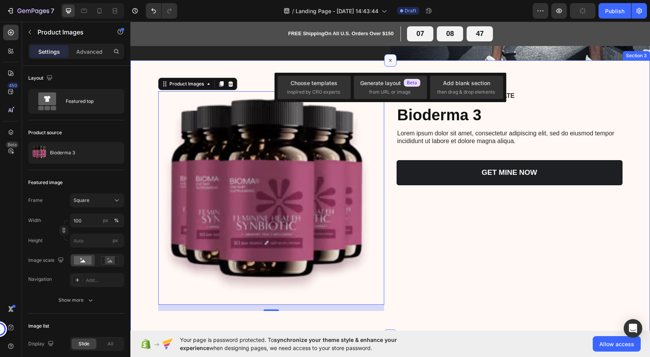
click at [390, 62] on icon at bounding box center [390, 60] width 9 height 9
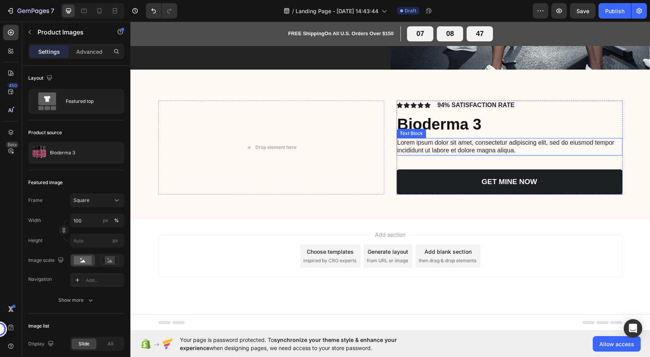
scroll to position [176, 0]
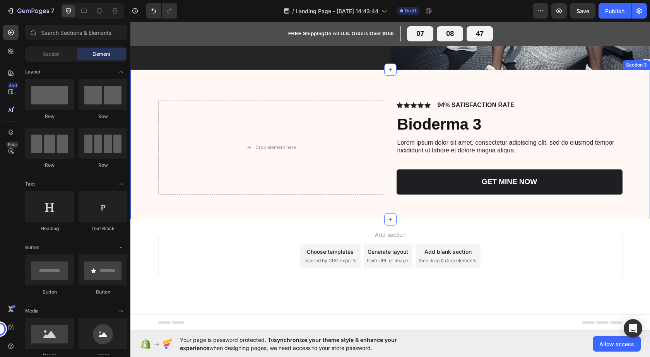
click at [356, 210] on div "Drop element here Icon Icon Icon Icon Icon Icon List 94% SATISFACTION RATE Text…" at bounding box center [390, 145] width 520 height 150
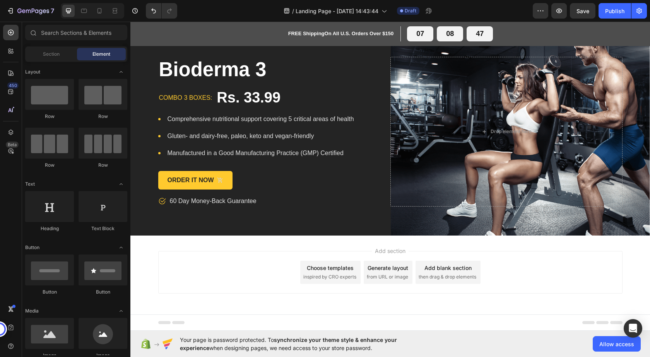
scroll to position [10, 0]
click at [388, 235] on icon at bounding box center [390, 236] width 6 height 6
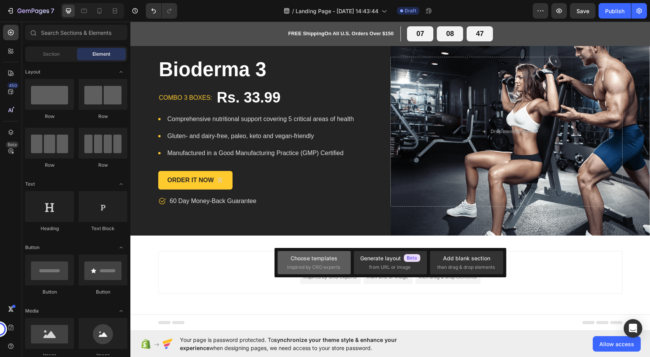
click at [325, 258] on div "Choose templates" at bounding box center [314, 258] width 47 height 8
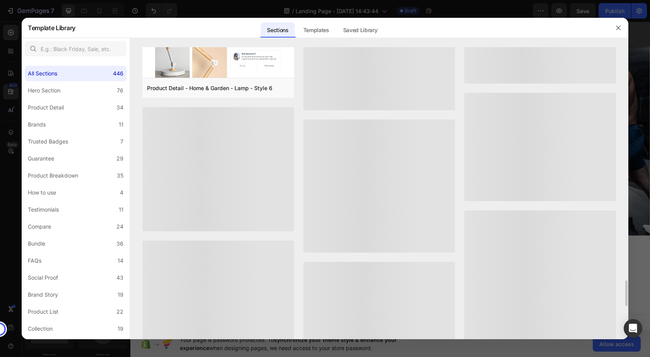
scroll to position [2485, 0]
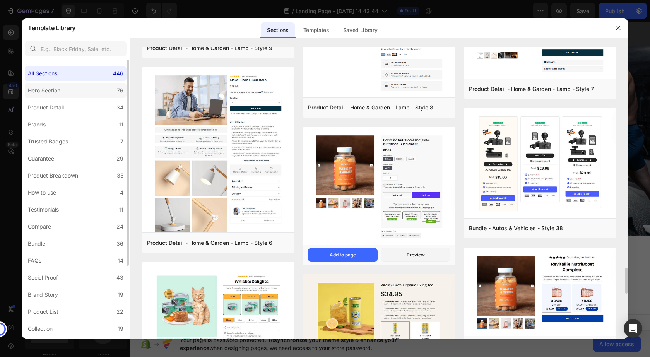
click at [71, 91] on label "Hero Section 76" at bounding box center [76, 90] width 102 height 15
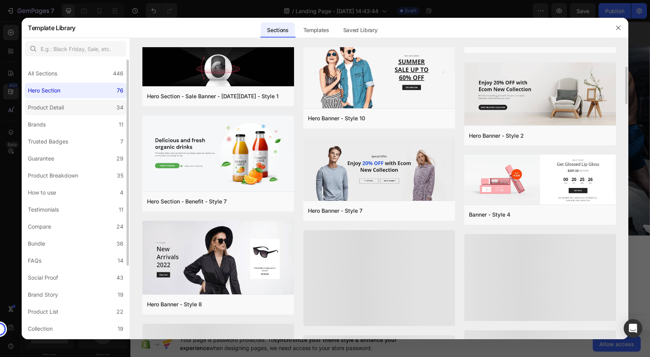
scroll to position [1344, 0]
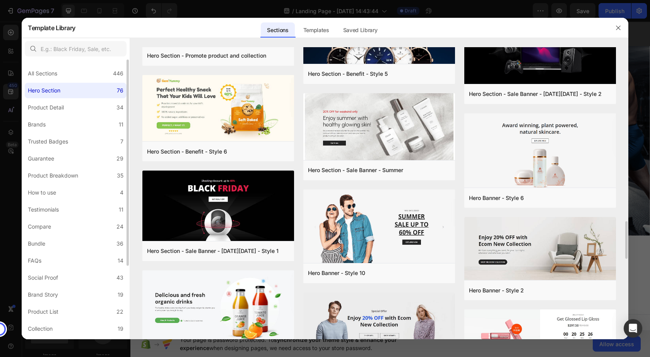
click at [99, 65] on div "All Sections 446 Hero Section 76 Product Detail 34 Brands 11 Trusted Badges 7 G…" at bounding box center [76, 249] width 108 height 379
click at [93, 107] on label "Product Detail 34" at bounding box center [76, 107] width 102 height 15
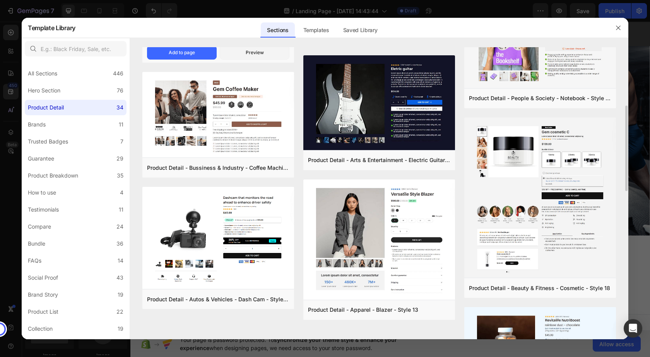
scroll to position [426, 0]
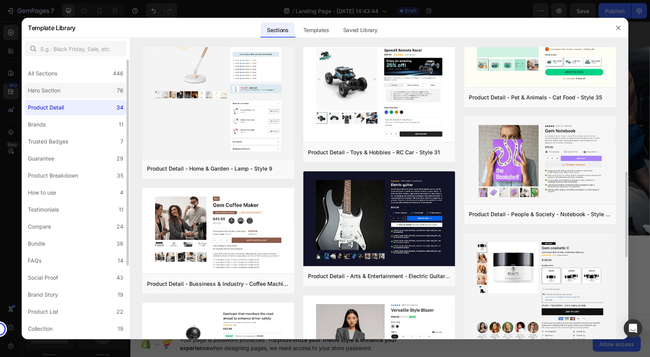
click at [57, 87] on div "Hero Section" at bounding box center [44, 90] width 33 height 9
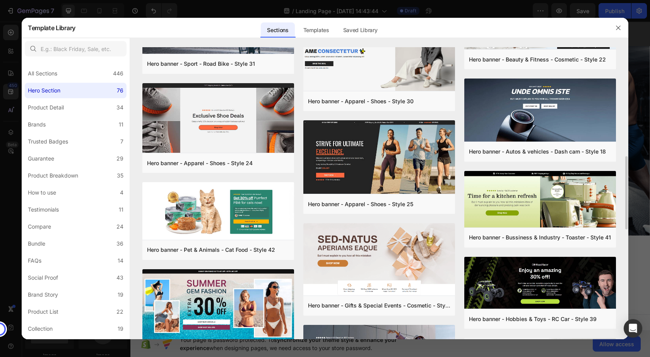
scroll to position [514, 0]
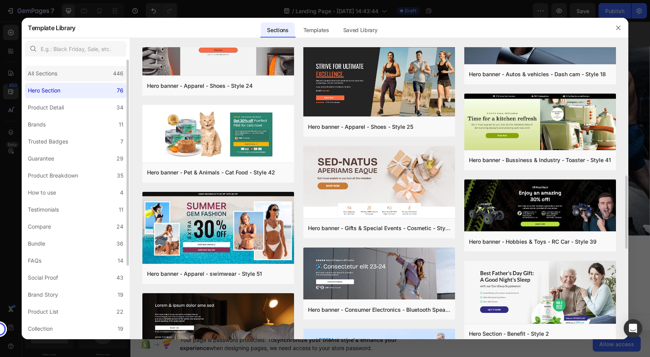
click at [98, 74] on div "All Sections 446" at bounding box center [76, 73] width 102 height 15
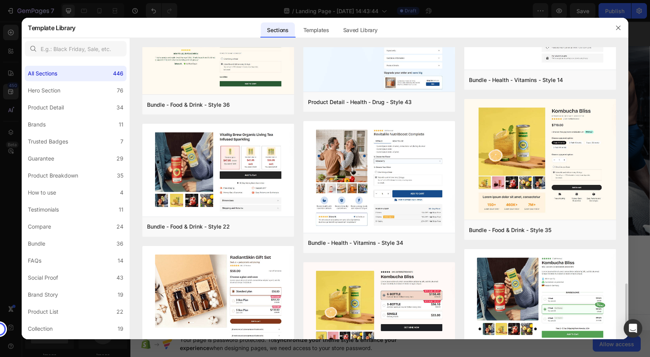
scroll to position [771, 0]
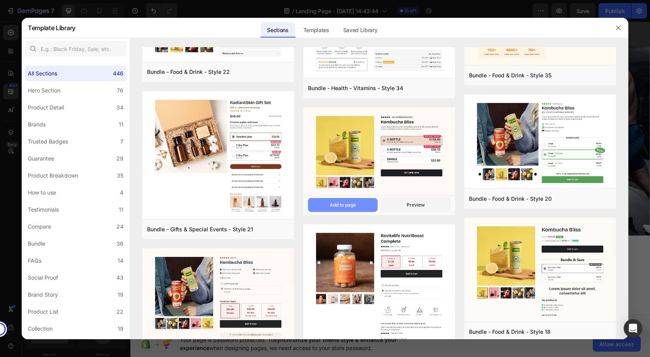
click at [322, 206] on button "Add to page" at bounding box center [343, 205] width 70 height 14
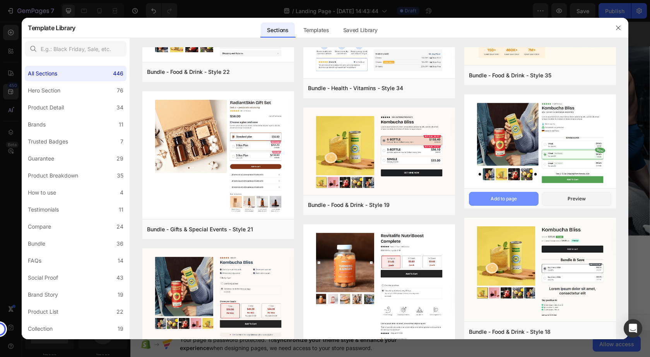
click at [481, 202] on button "Add to page" at bounding box center [504, 199] width 70 height 14
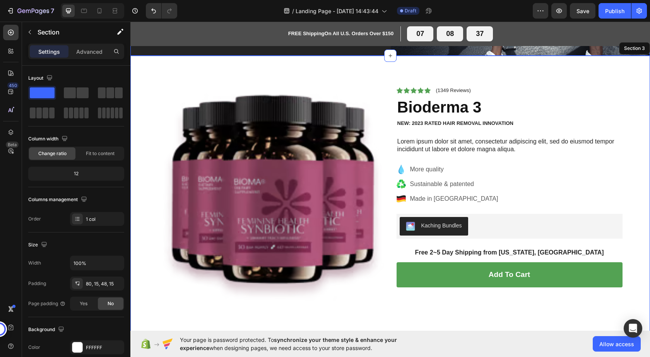
scroll to position [224, 0]
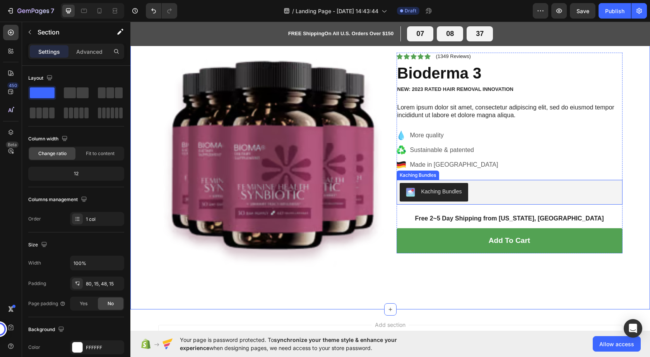
click at [421, 191] on div "Kaching Bundles" at bounding box center [441, 192] width 41 height 8
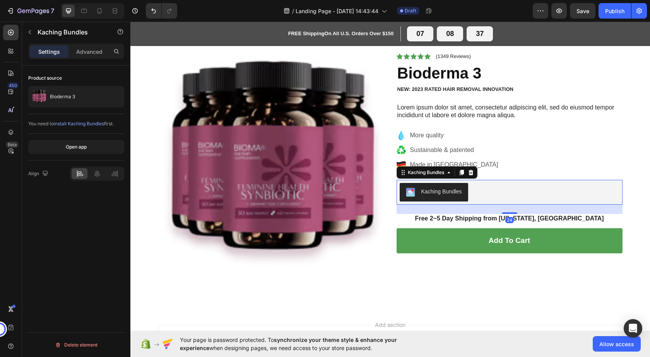
click at [441, 190] on div "Kaching Bundles" at bounding box center [441, 192] width 41 height 8
click at [417, 175] on div "Kaching Bundles" at bounding box center [425, 172] width 39 height 7
click at [71, 148] on div "Open app" at bounding box center [76, 147] width 21 height 7
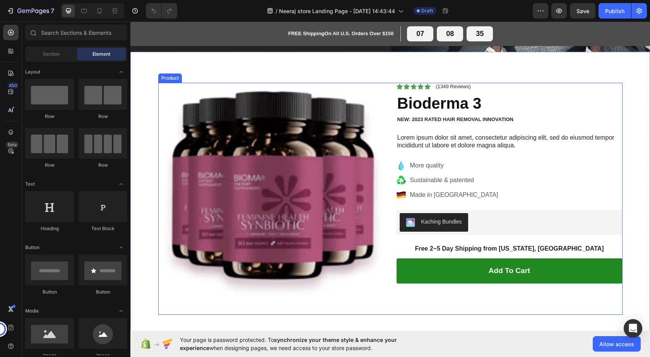
scroll to position [271, 0]
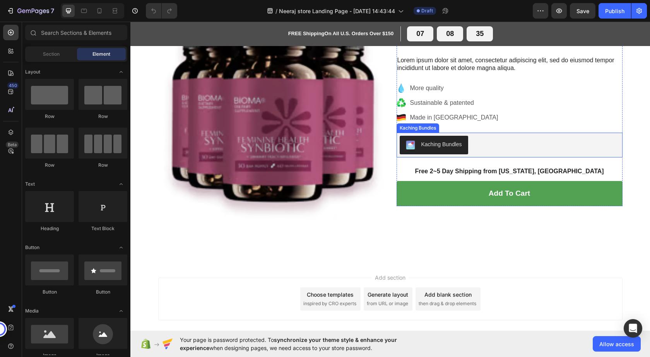
click at [428, 141] on div "Kaching Bundles" at bounding box center [441, 144] width 41 height 8
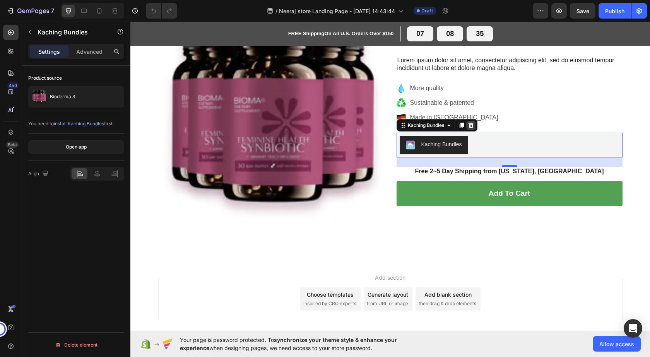
click at [470, 126] on icon at bounding box center [470, 125] width 5 height 5
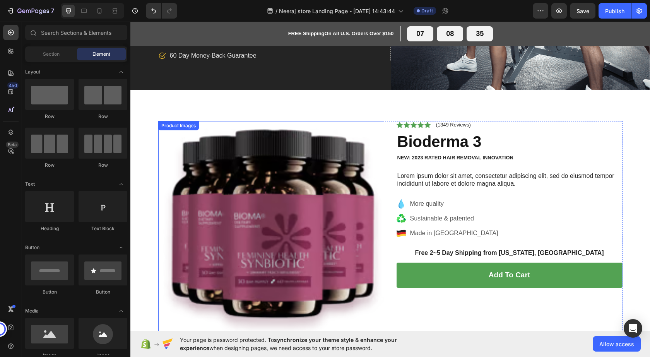
scroll to position [155, 0]
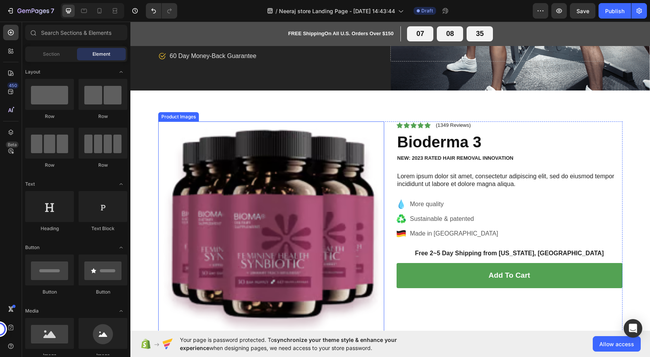
click at [371, 168] on img at bounding box center [271, 235] width 226 height 226
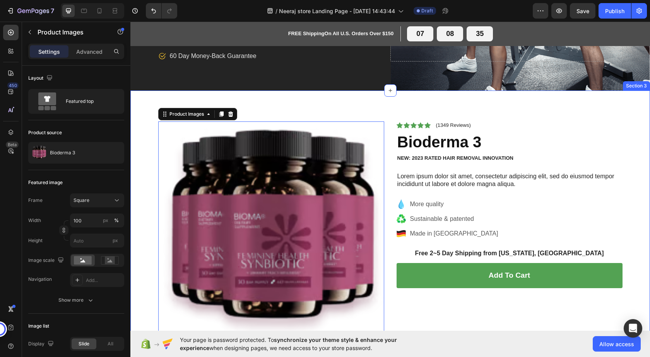
click at [382, 111] on div "Product Images 16 Icon Icon Icon Icon Icon Icon List (1349 Reviews) Text Block …" at bounding box center [390, 235] width 520 height 288
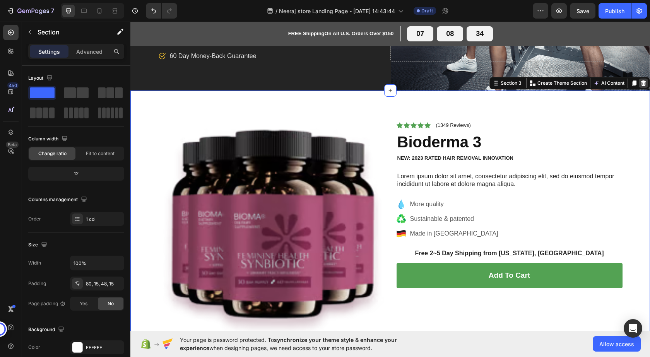
click at [641, 84] on icon at bounding box center [643, 82] width 5 height 5
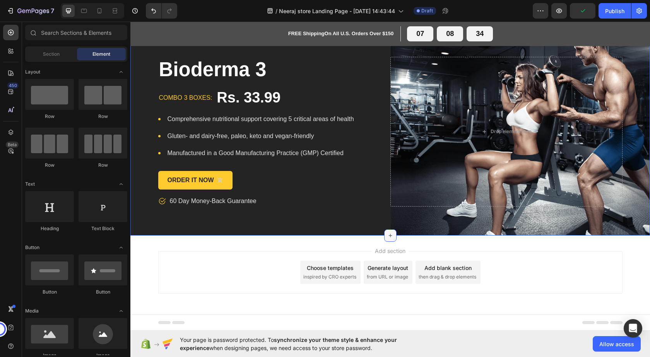
click at [387, 235] on icon at bounding box center [390, 236] width 6 height 6
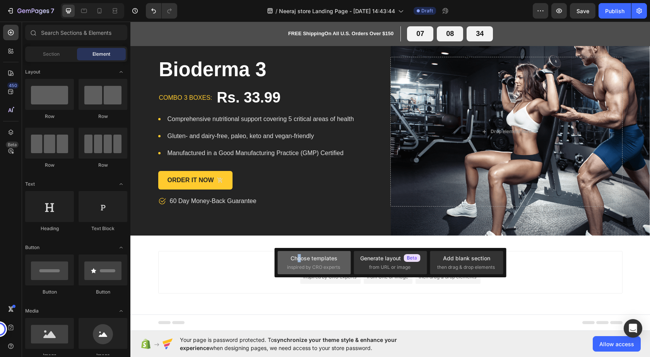
click at [300, 258] on div "Choose templates" at bounding box center [314, 258] width 47 height 8
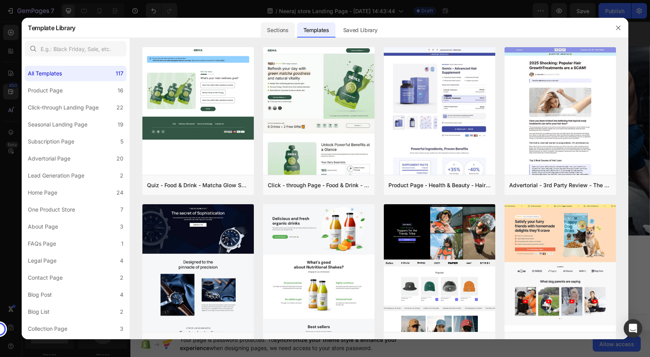
click at [262, 24] on div "Sections" at bounding box center [278, 29] width 34 height 15
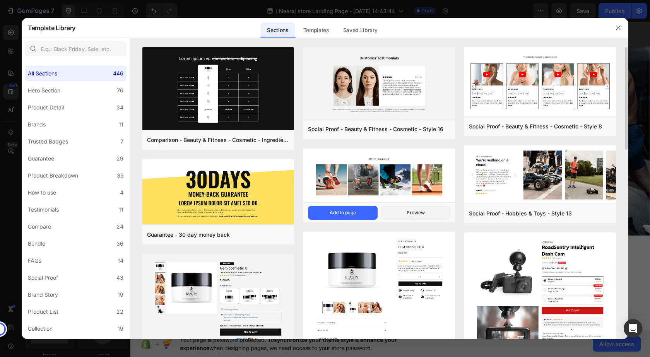
scroll to position [116, 0]
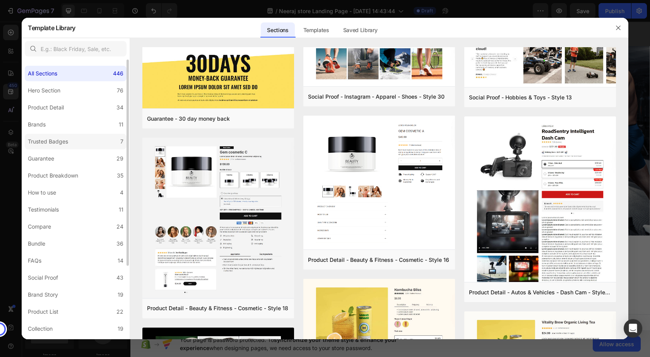
click at [87, 142] on label "Trusted Badges 7" at bounding box center [76, 141] width 102 height 15
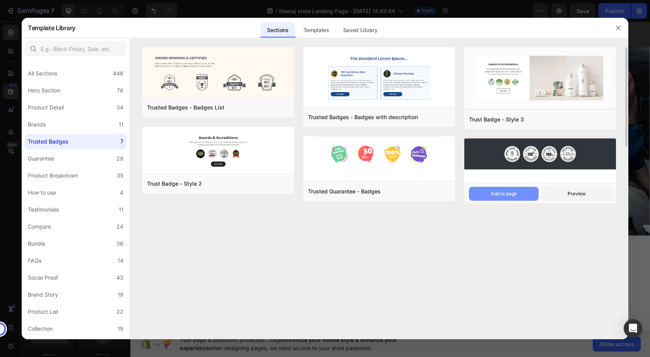
click at [507, 196] on div "Add to page" at bounding box center [504, 193] width 26 height 7
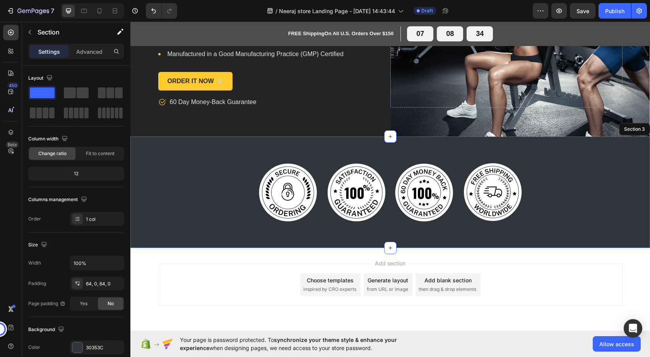
scroll to position [121, 0]
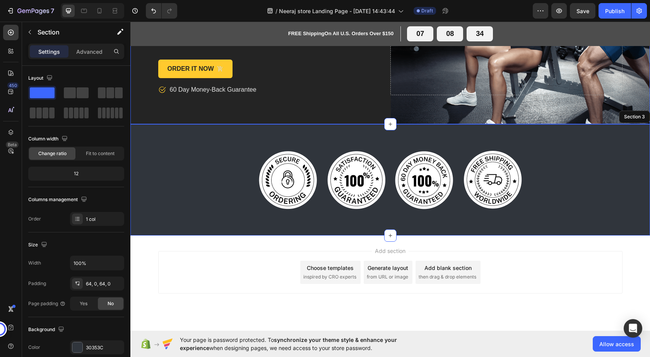
click at [178, 113] on div "Bioderma 3 Product Title combo 3 boxes: Text block Rs. 33.99 Product Price Prod…" at bounding box center [390, 20] width 520 height 208
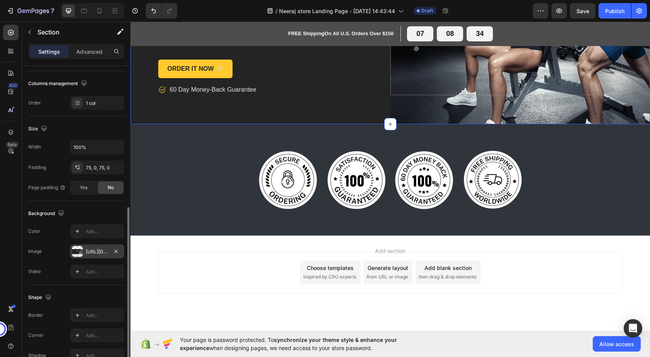
scroll to position [155, 0]
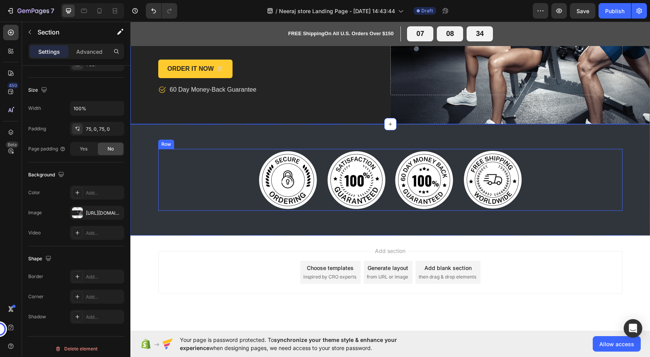
click at [161, 152] on div "Image Image Image Image Row" at bounding box center [390, 180] width 464 height 62
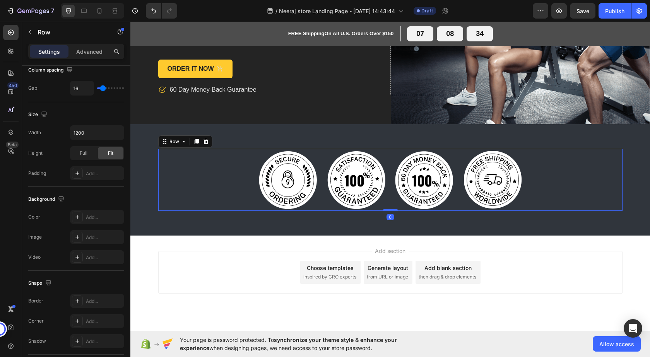
scroll to position [0, 0]
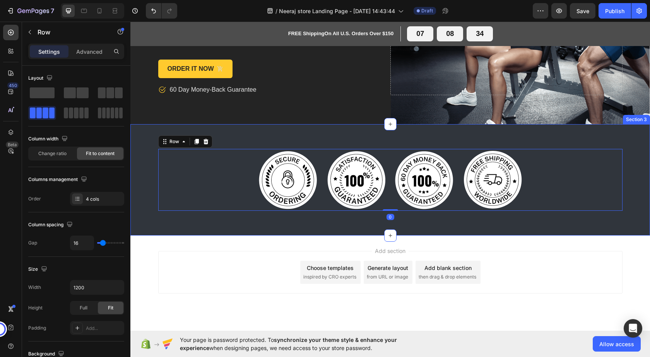
click at [142, 141] on div "Image Image Image Image Row 0 Section 3" at bounding box center [390, 179] width 520 height 111
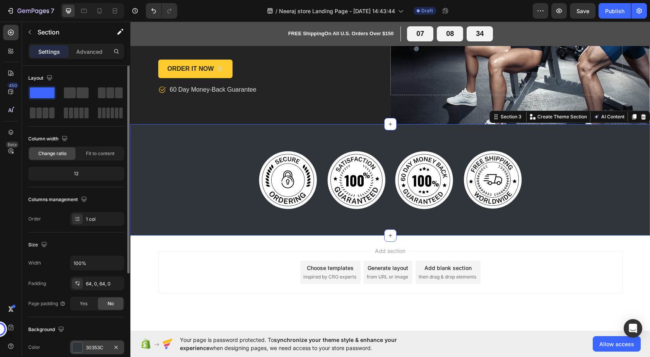
click at [77, 346] on div at bounding box center [77, 347] width 10 height 10
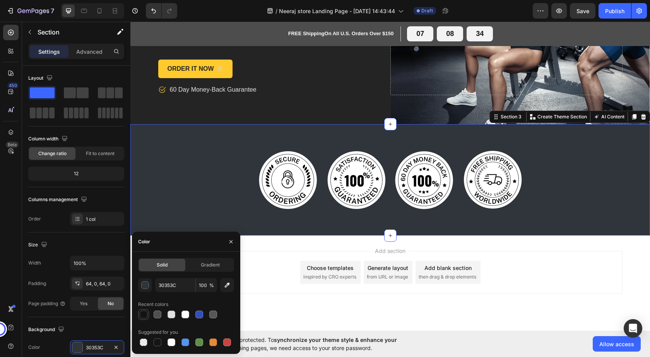
click at [140, 316] on div at bounding box center [144, 315] width 8 height 8
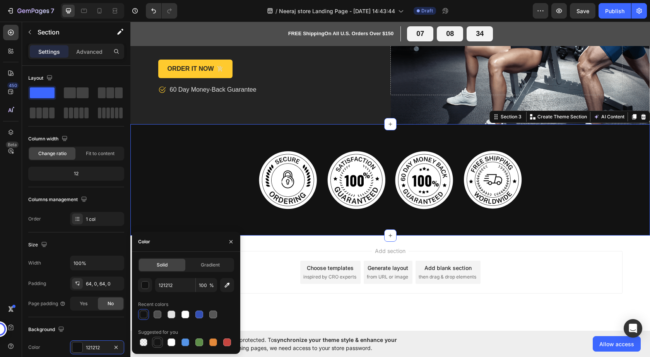
click at [158, 342] on div at bounding box center [158, 343] width 8 height 8
click at [164, 284] on input "151515" at bounding box center [175, 285] width 40 height 14
click at [227, 284] on icon "button" at bounding box center [227, 285] width 5 height 5
type input "242424"
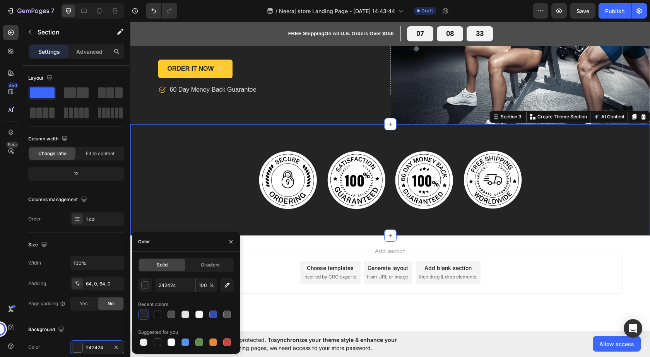
click at [272, 282] on div "Add section Choose templates inspired by CRO experts Generate layout from URL o…" at bounding box center [390, 272] width 464 height 43
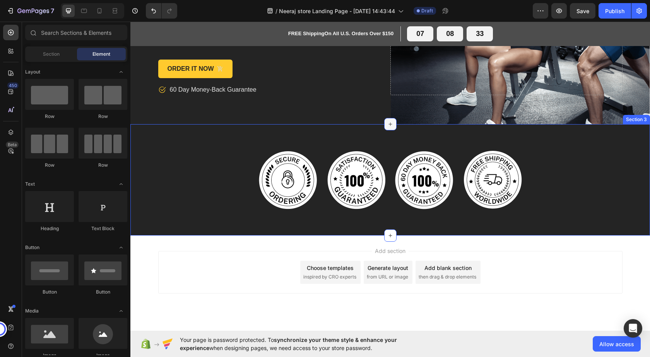
click at [388, 125] on icon at bounding box center [390, 124] width 6 height 6
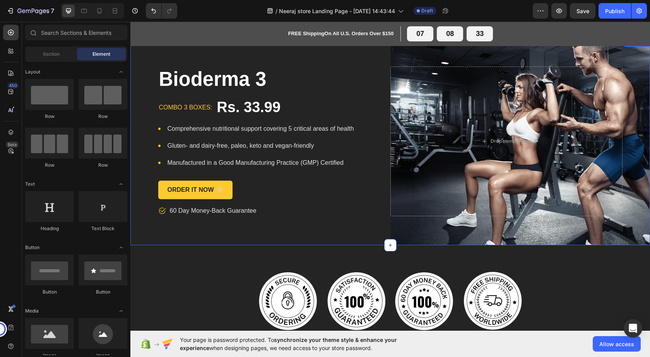
click at [353, 238] on div "Bioderma 3 Product Title combo 3 boxes: Text block Rs. 33.99 Product Price Prod…" at bounding box center [390, 142] width 520 height 208
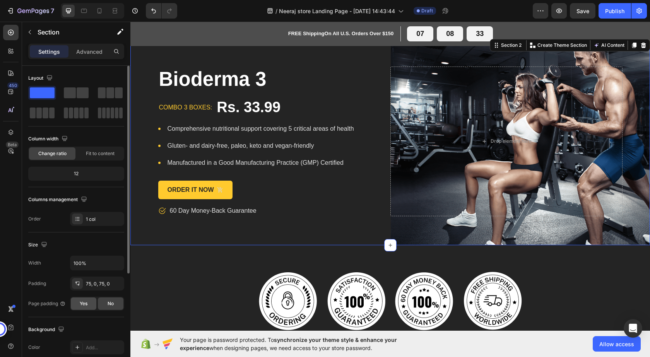
click at [87, 303] on span "Yes" at bounding box center [84, 303] width 8 height 7
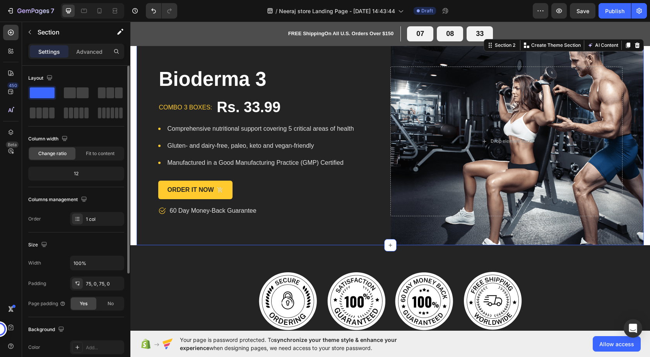
click at [87, 303] on span "Yes" at bounding box center [84, 303] width 8 height 7
click at [104, 303] on div "No" at bounding box center [111, 304] width 26 height 12
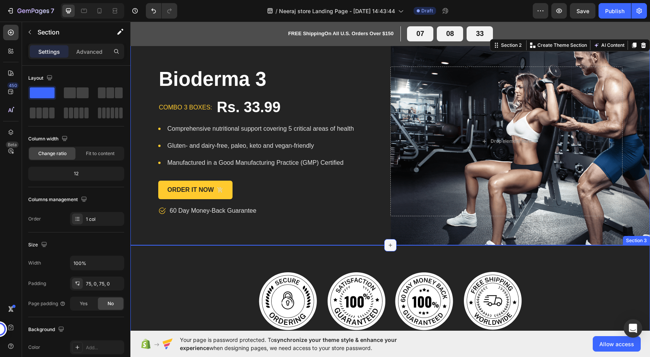
click at [387, 244] on icon at bounding box center [390, 245] width 6 height 6
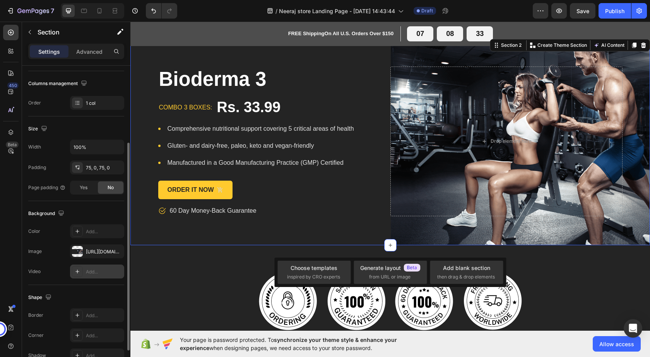
scroll to position [159, 0]
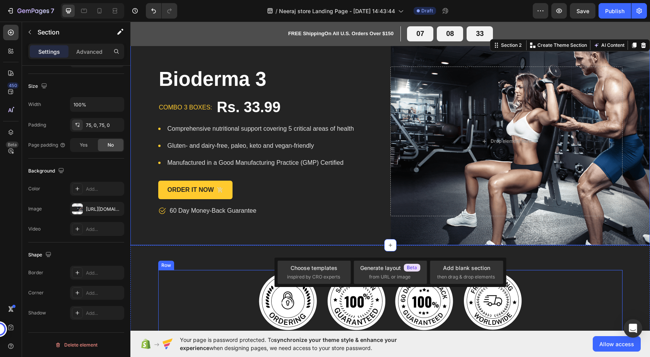
click at [217, 273] on div "Image Image Image Image Row" at bounding box center [390, 301] width 464 height 62
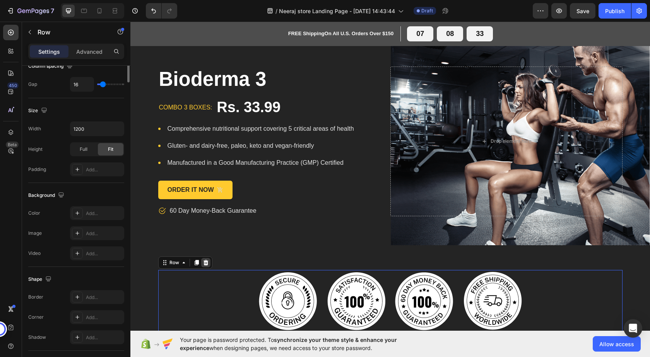
scroll to position [0, 0]
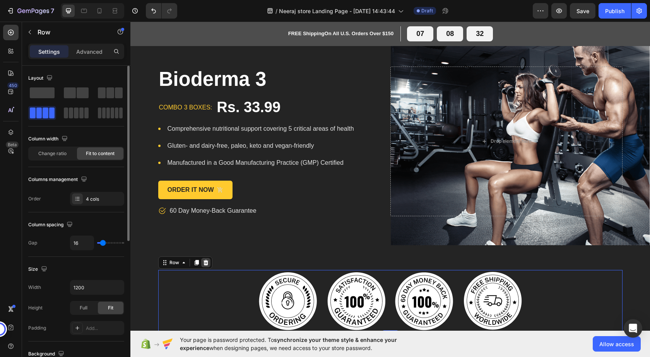
click at [203, 262] on icon at bounding box center [205, 262] width 5 height 5
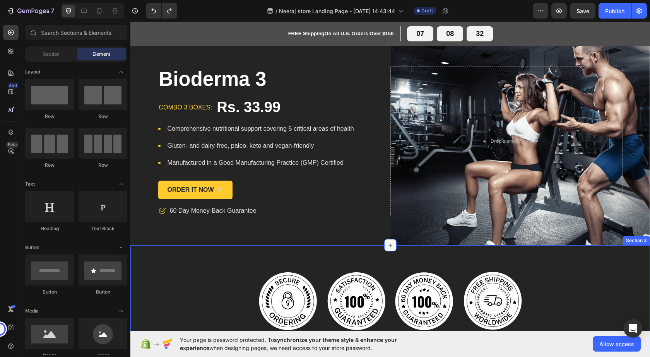
click at [390, 247] on div at bounding box center [390, 245] width 12 height 12
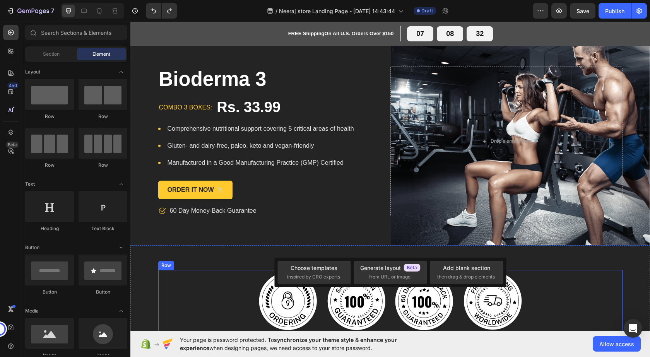
click at [180, 277] on div "Image Image Image Image Row" at bounding box center [390, 301] width 464 height 62
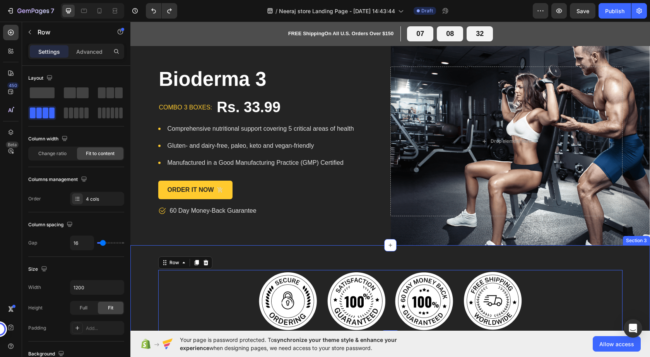
click at [263, 252] on div "Image Image Image Image Row 0 Section 3" at bounding box center [390, 300] width 520 height 111
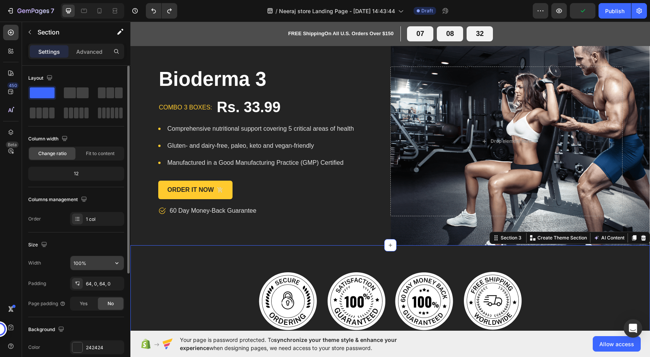
click at [90, 262] on input "100%" at bounding box center [96, 263] width 53 height 14
click at [117, 263] on icon "button" at bounding box center [117, 263] width 8 height 8
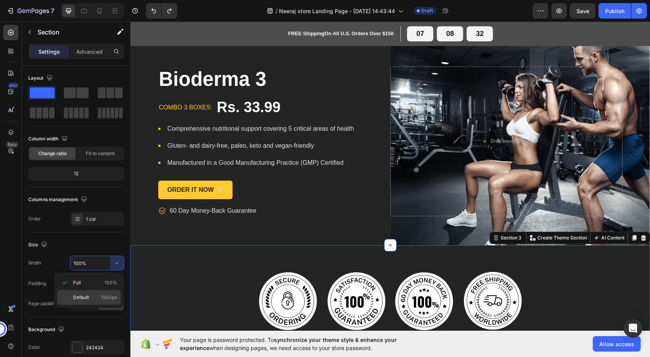
click at [111, 292] on div "Default 1200px" at bounding box center [88, 297] width 63 height 15
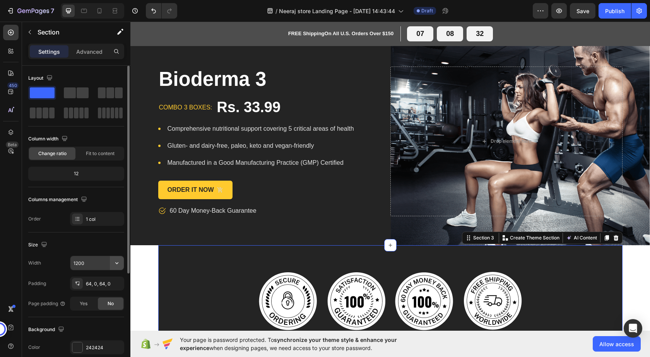
click at [115, 265] on icon "button" at bounding box center [117, 263] width 8 height 8
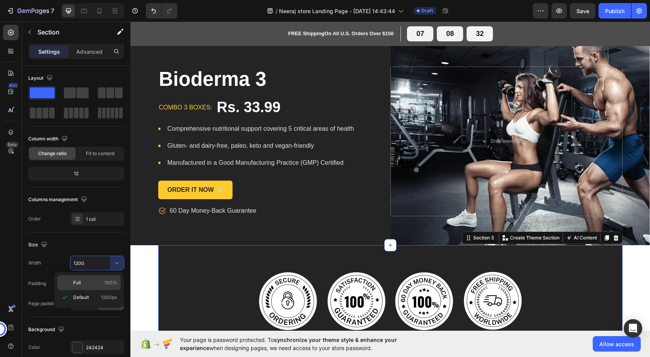
click at [100, 281] on p "Full 100%" at bounding box center [95, 282] width 44 height 7
type input "100%"
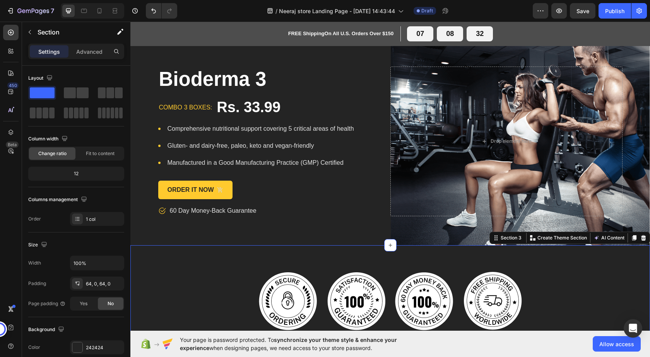
click at [144, 253] on div "Image Image Image Image Row Section 3 You can create reusable sections Create T…" at bounding box center [390, 300] width 520 height 111
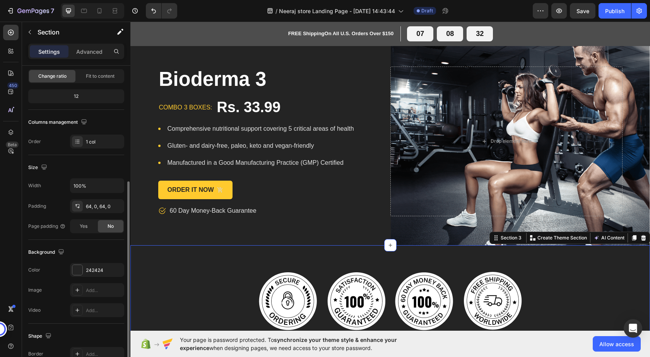
scroll to position [116, 0]
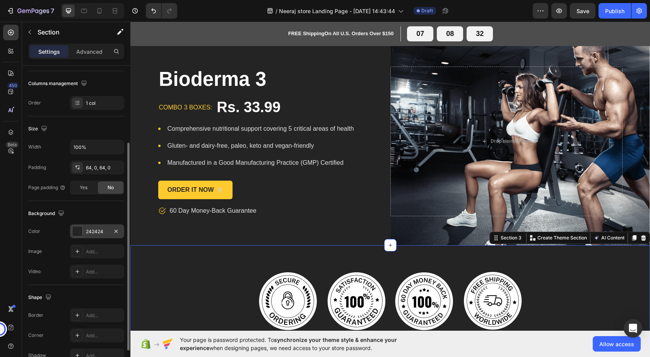
click at [93, 235] on div "242424" at bounding box center [97, 231] width 22 height 7
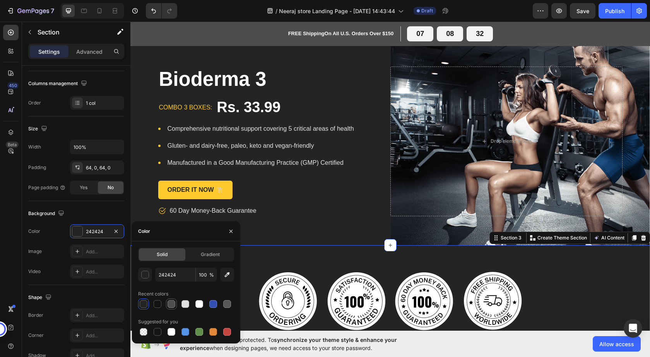
click at [168, 305] on div at bounding box center [172, 304] width 8 height 8
type input "4F4F4F"
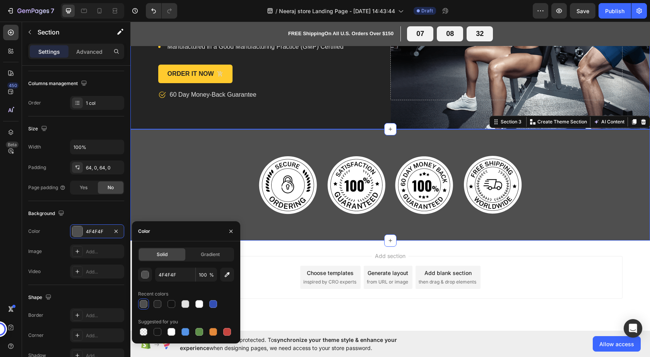
click at [374, 128] on div "Bioderma 3 Product Title combo 3 boxes: Text block Rs. 33.99 Product Price Prod…" at bounding box center [390, 25] width 520 height 208
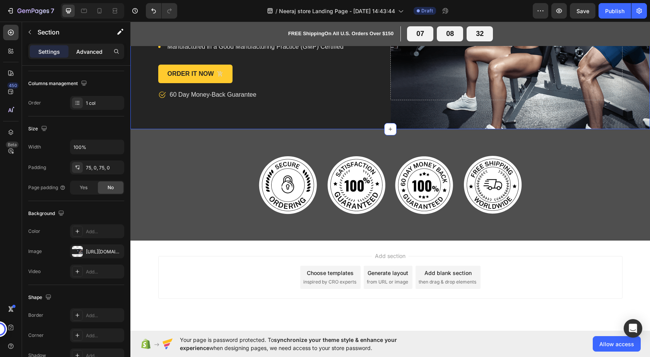
click at [80, 50] on p "Advanced" at bounding box center [89, 52] width 26 height 8
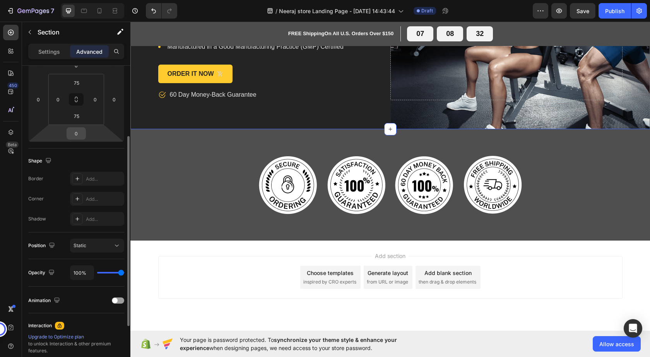
click at [73, 134] on input "0" at bounding box center [75, 134] width 15 height 12
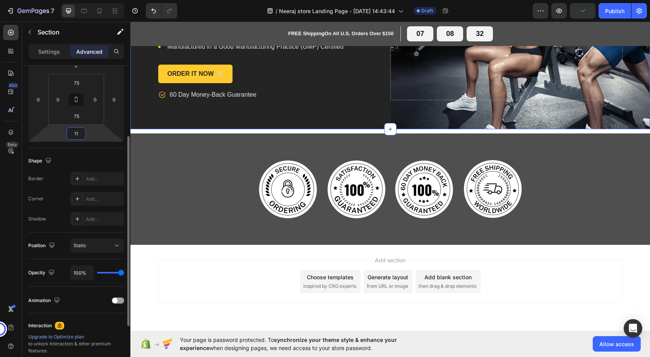
type input "10"
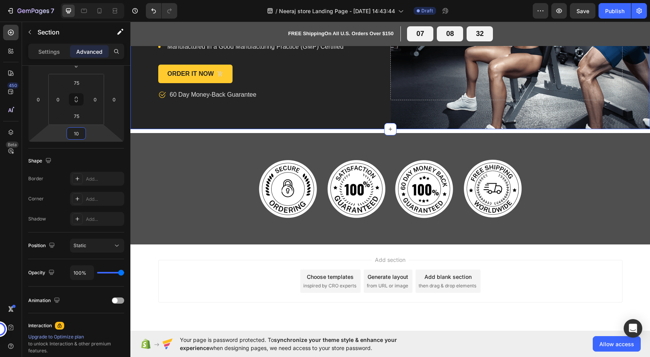
click at [237, 281] on div "Add section Choose templates inspired by CRO experts Generate layout from URL o…" at bounding box center [390, 281] width 464 height 43
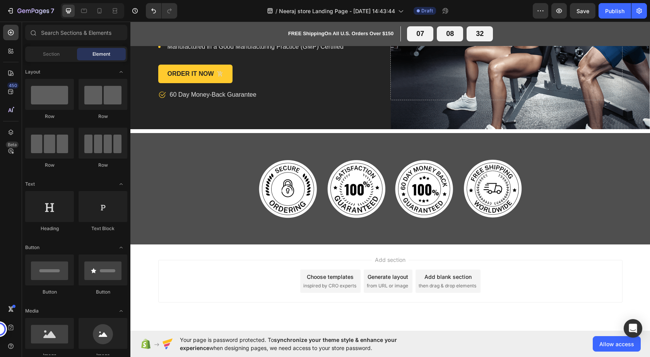
click at [389, 260] on span "Add section" at bounding box center [390, 260] width 37 height 8
click at [341, 280] on div "Choose templates" at bounding box center [330, 277] width 47 height 8
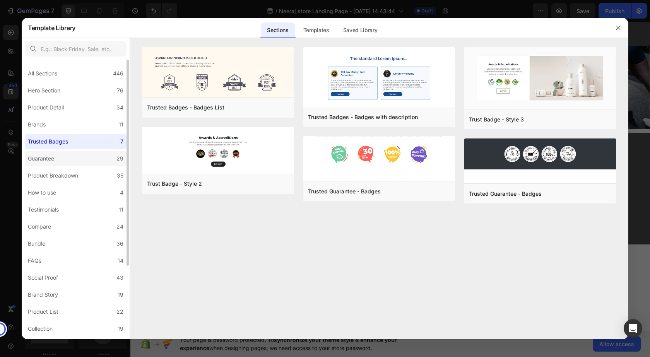
click at [82, 158] on label "Guarantee 29" at bounding box center [76, 158] width 102 height 15
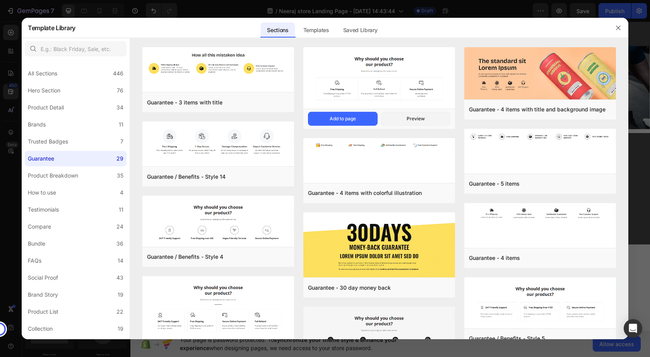
click at [361, 82] on img at bounding box center [379, 79] width 152 height 63
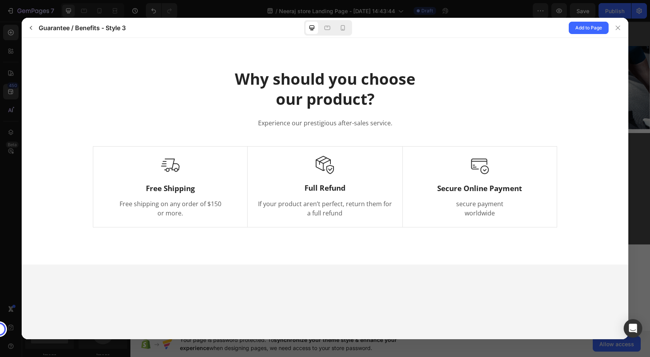
scroll to position [0, 0]
drag, startPoint x: 586, startPoint y: 27, endPoint x: 557, endPoint y: 1, distance: 39.5
click at [586, 27] on span "Add to Page" at bounding box center [588, 27] width 27 height 9
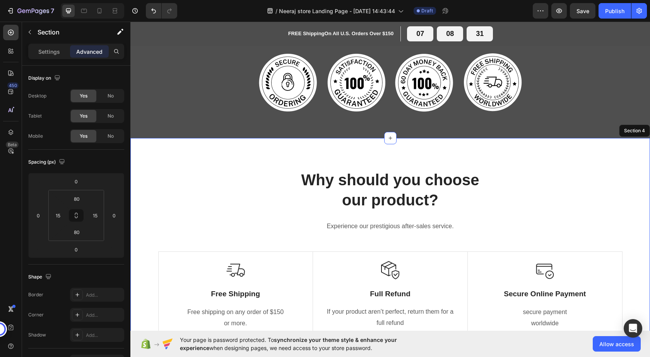
scroll to position [223, 0]
click at [197, 159] on div "Why should you choose our product? Heading Experience our prestigious after-sal…" at bounding box center [390, 257] width 520 height 239
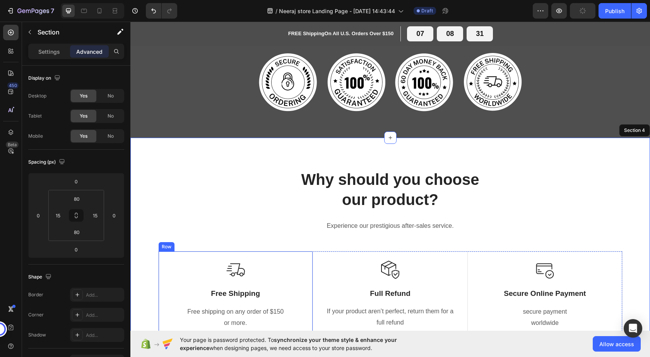
click at [160, 250] on div "Row" at bounding box center [167, 246] width 16 height 9
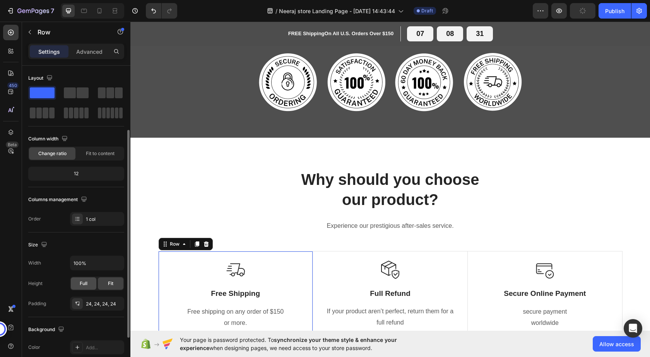
scroll to position [39, 0]
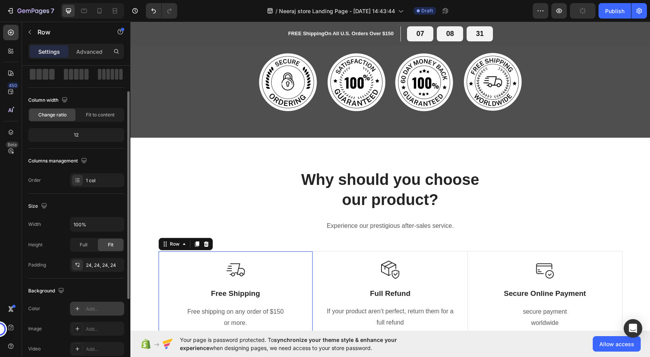
click at [75, 308] on icon at bounding box center [77, 309] width 6 height 6
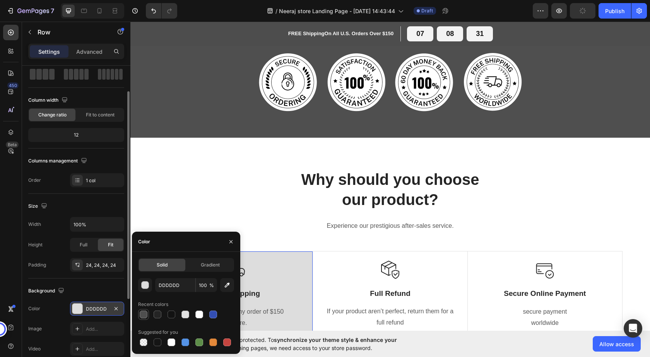
click at [142, 317] on div at bounding box center [144, 315] width 8 height 8
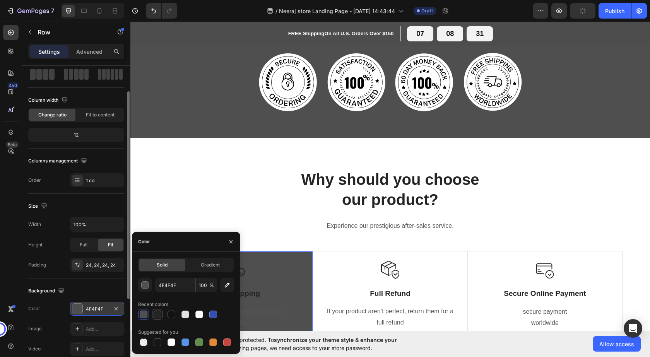
click at [154, 317] on div at bounding box center [158, 315] width 8 height 8
type input "242424"
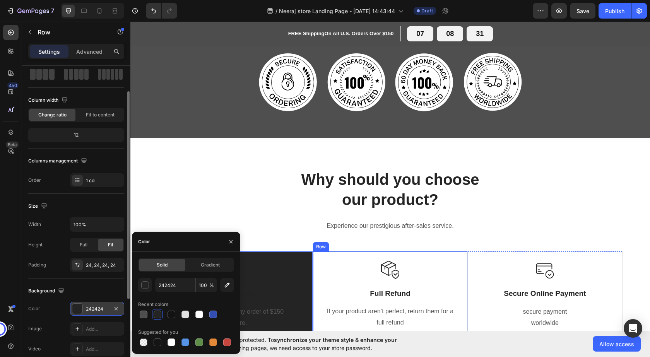
click at [344, 274] on div at bounding box center [390, 270] width 136 height 18
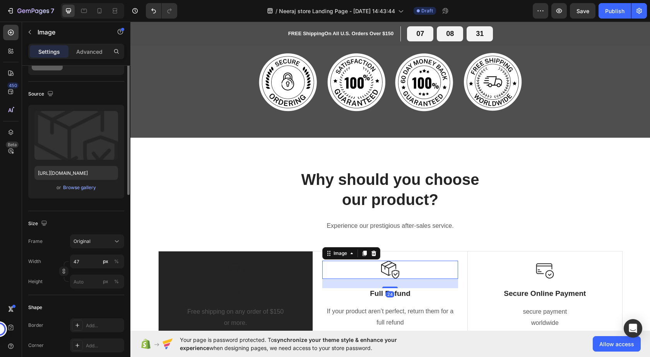
scroll to position [0, 0]
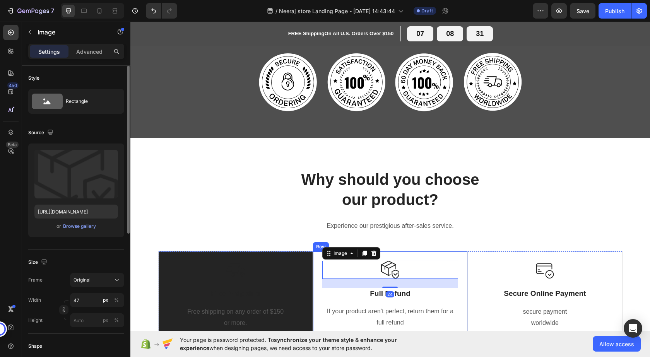
click at [313, 254] on div "Image 24 Full Refund Text Block If your product aren’t perfect, return them for…" at bounding box center [390, 295] width 154 height 87
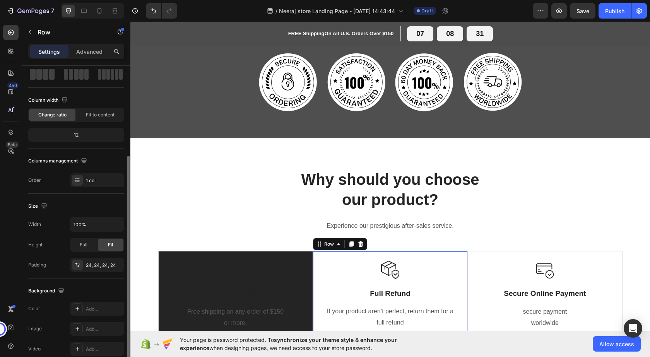
scroll to position [77, 0]
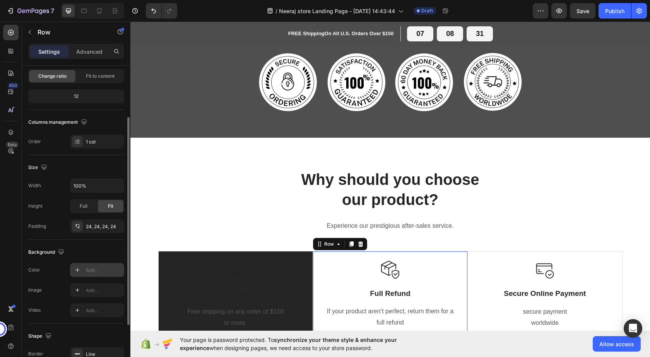
click at [91, 269] on div "Add..." at bounding box center [104, 270] width 36 height 7
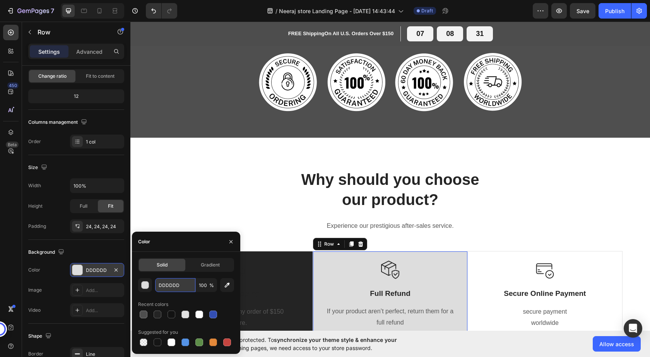
click at [176, 286] on input "DDDDDD" at bounding box center [175, 285] width 40 height 14
paste input "242424"
type input "242424"
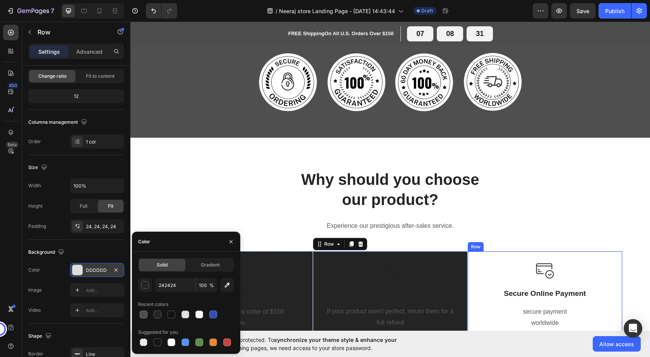
click at [473, 260] on div "Image Secure Online Payment Text Block secure payment worldwide Text block Row" at bounding box center [544, 295] width 154 height 87
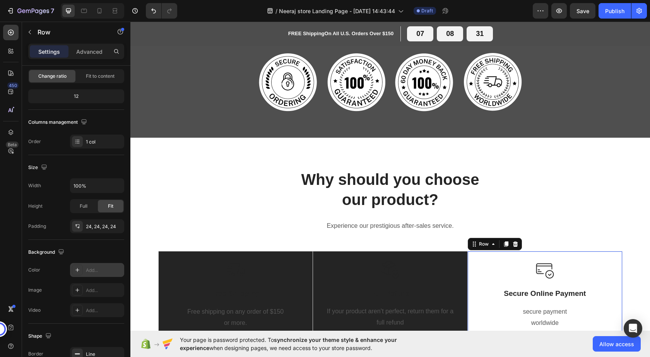
click at [98, 275] on div "Add..." at bounding box center [97, 270] width 54 height 14
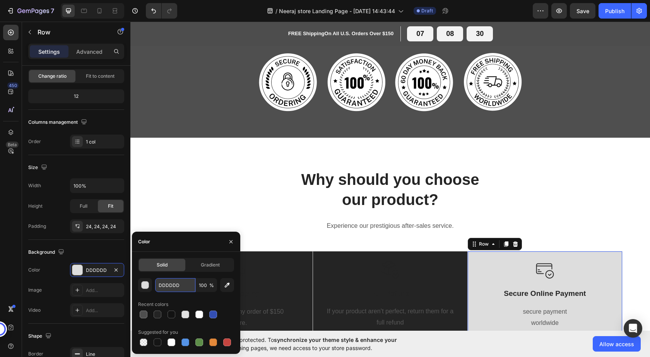
click at [178, 284] on input "DDDDDD" at bounding box center [175, 285] width 40 height 14
paste input "242424"
type input "242424"
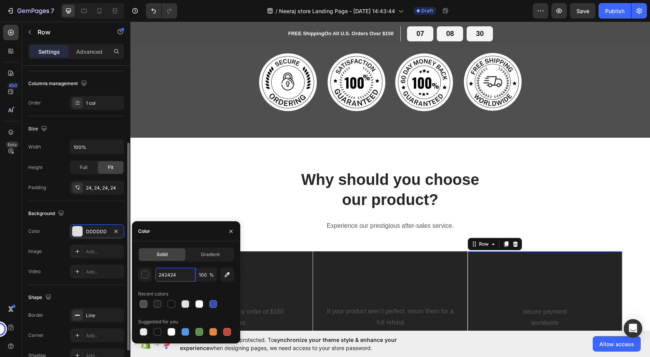
scroll to position [155, 0]
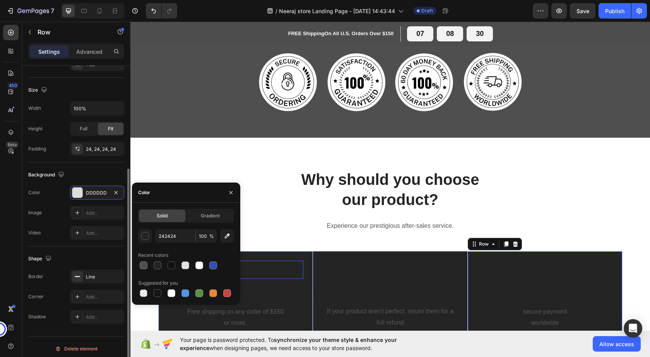
click at [290, 277] on div at bounding box center [235, 270] width 135 height 19
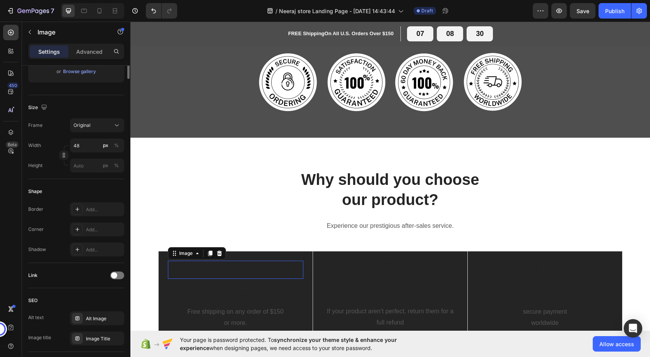
scroll to position [0, 0]
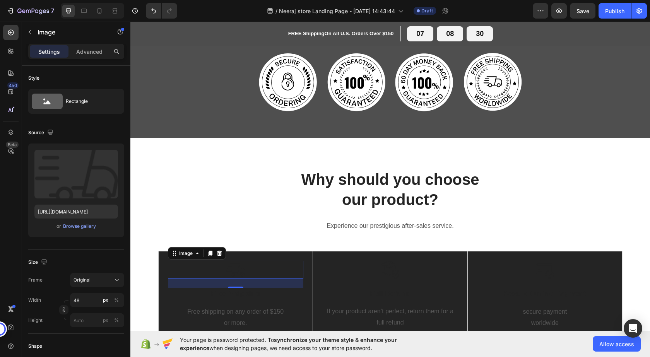
click at [221, 271] on div at bounding box center [235, 270] width 135 height 19
click at [80, 225] on div "Browse gallery" at bounding box center [79, 226] width 33 height 7
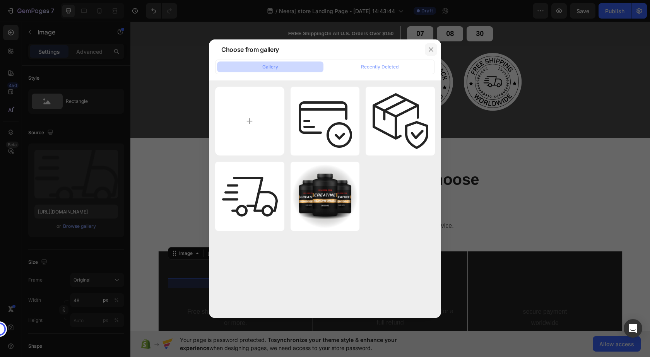
click at [428, 50] on icon "button" at bounding box center [431, 49] width 6 height 6
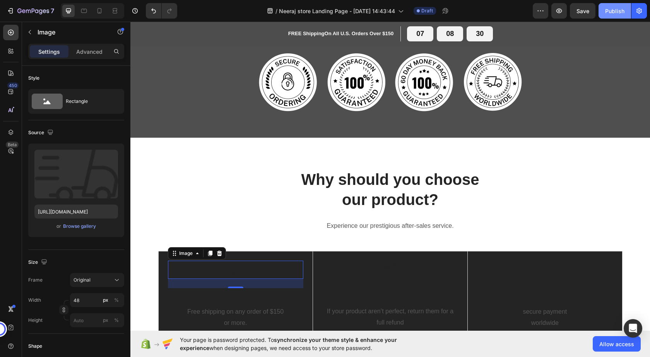
click at [621, 15] on button "Publish" at bounding box center [615, 10] width 33 height 15
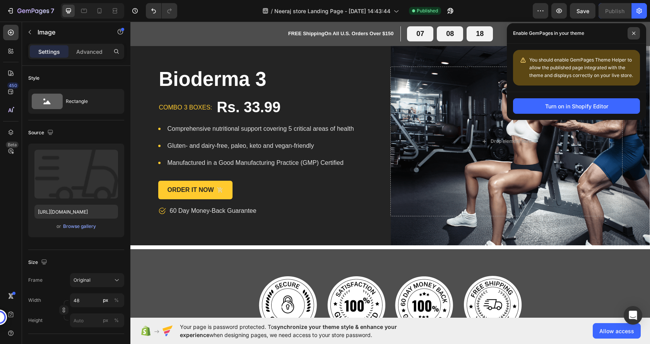
click at [631, 34] on span at bounding box center [634, 33] width 12 height 12
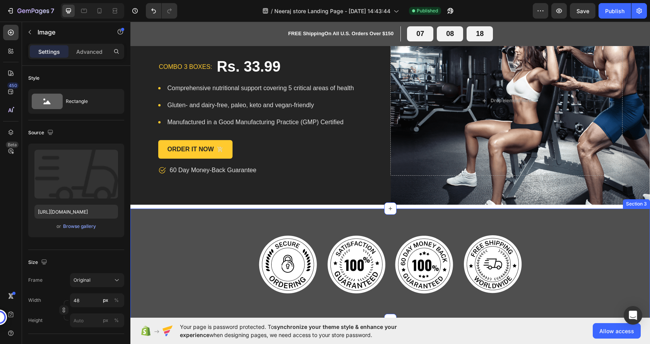
scroll to position [116, 0]
